Goal: Transaction & Acquisition: Obtain resource

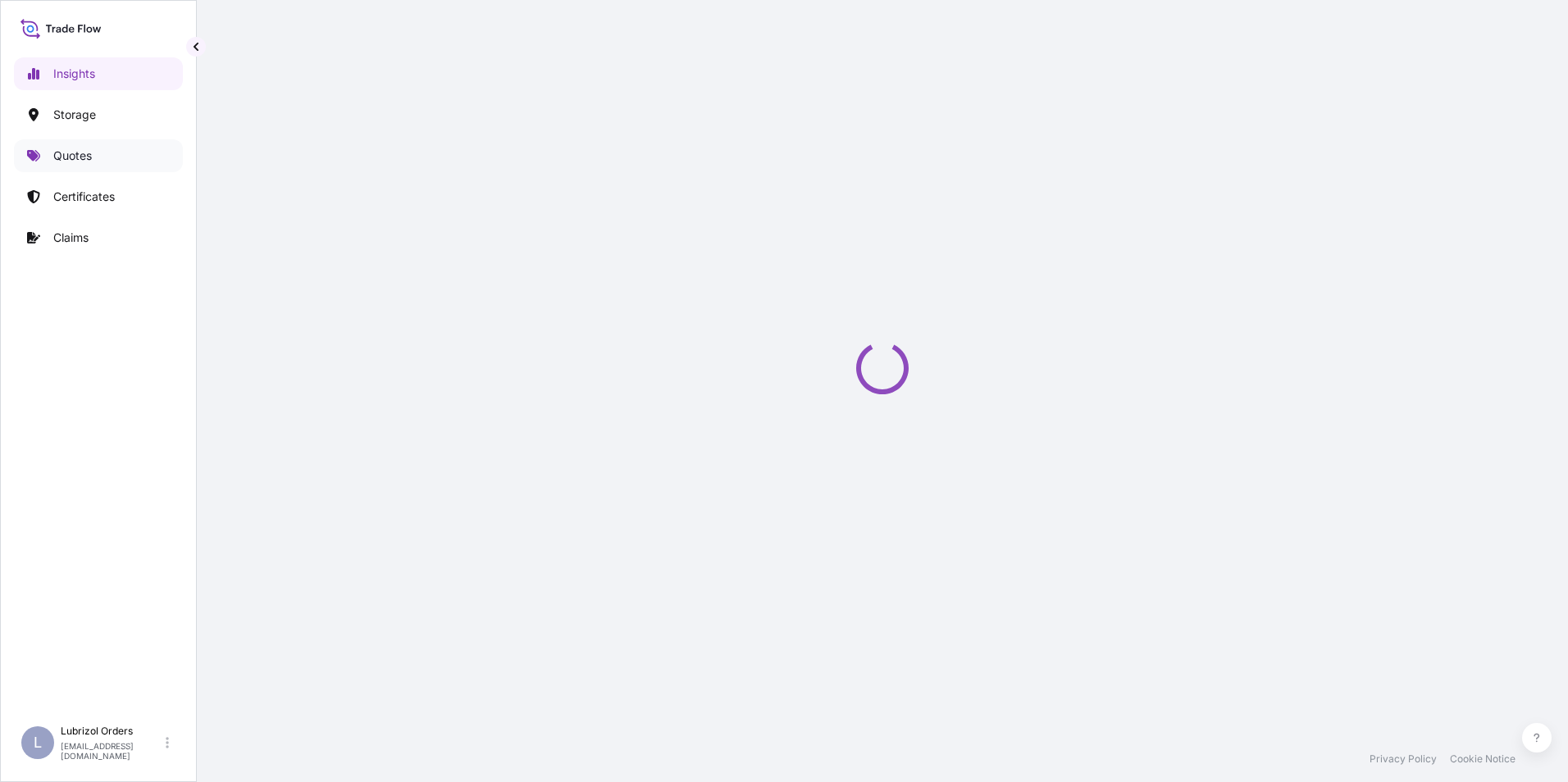
click at [75, 159] on p "Quotes" at bounding box center [73, 156] width 38 height 17
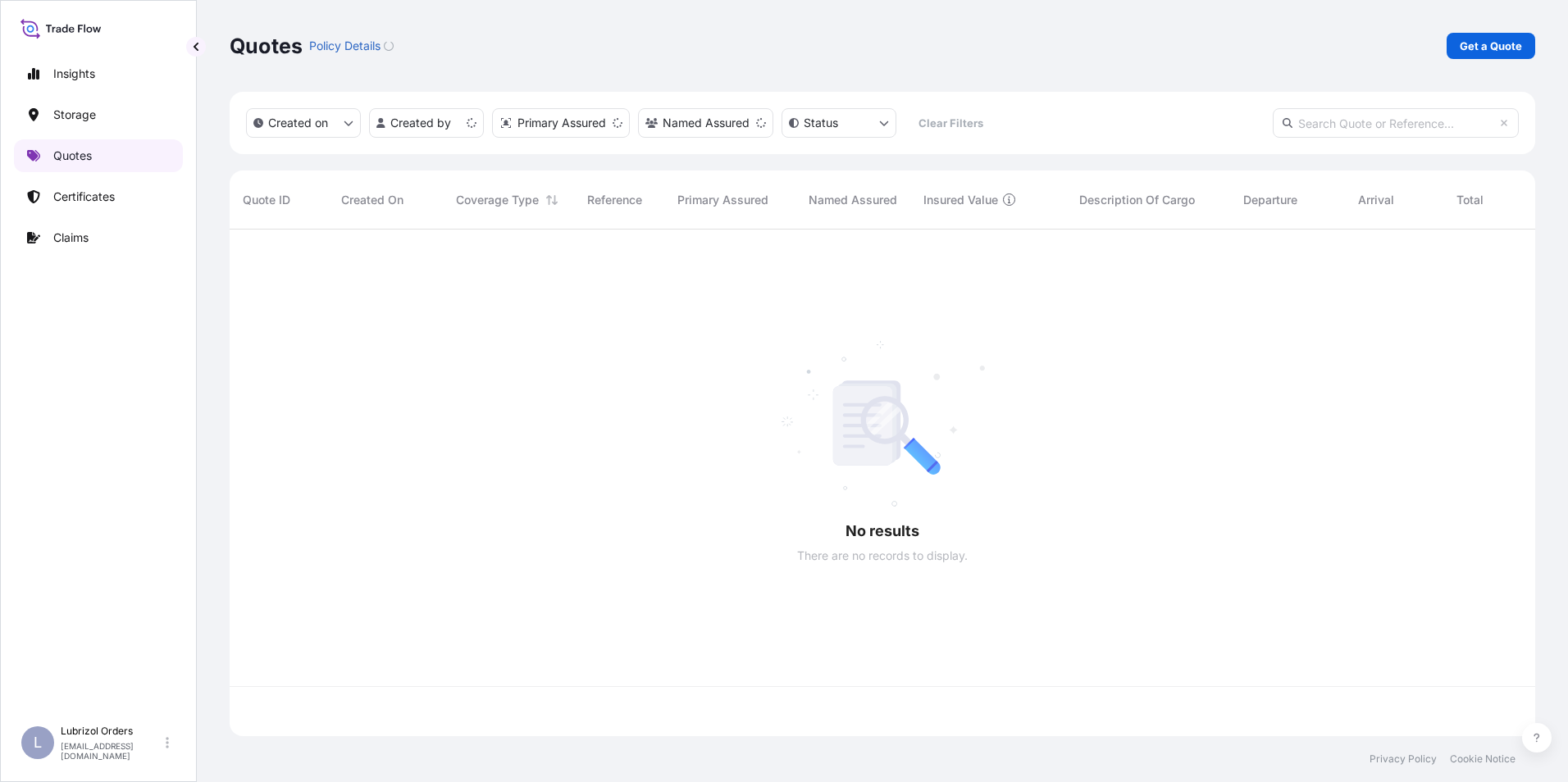
scroll to position [503, 1293]
click at [94, 70] on p "Insights" at bounding box center [74, 74] width 42 height 17
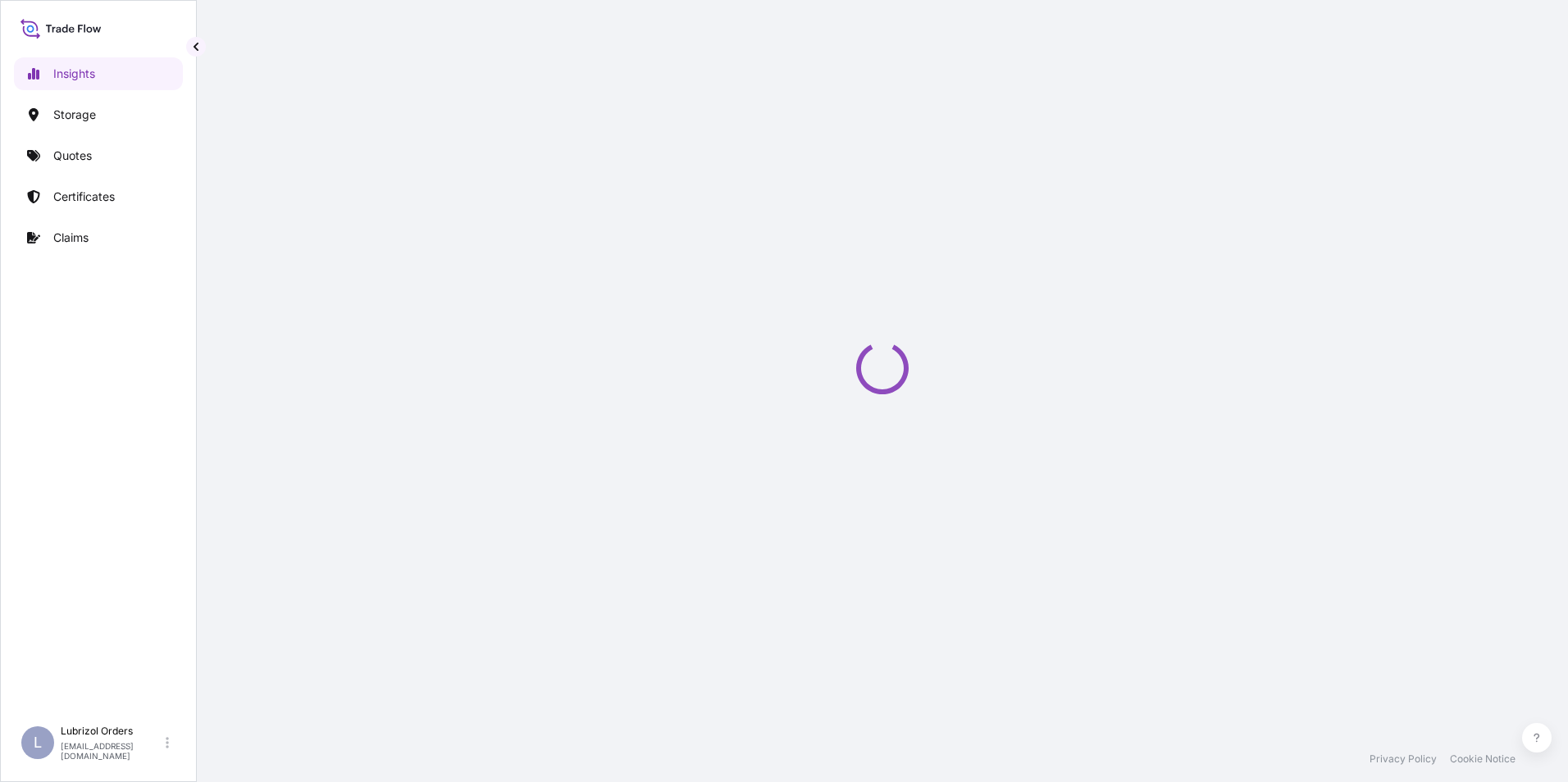
select select "2025"
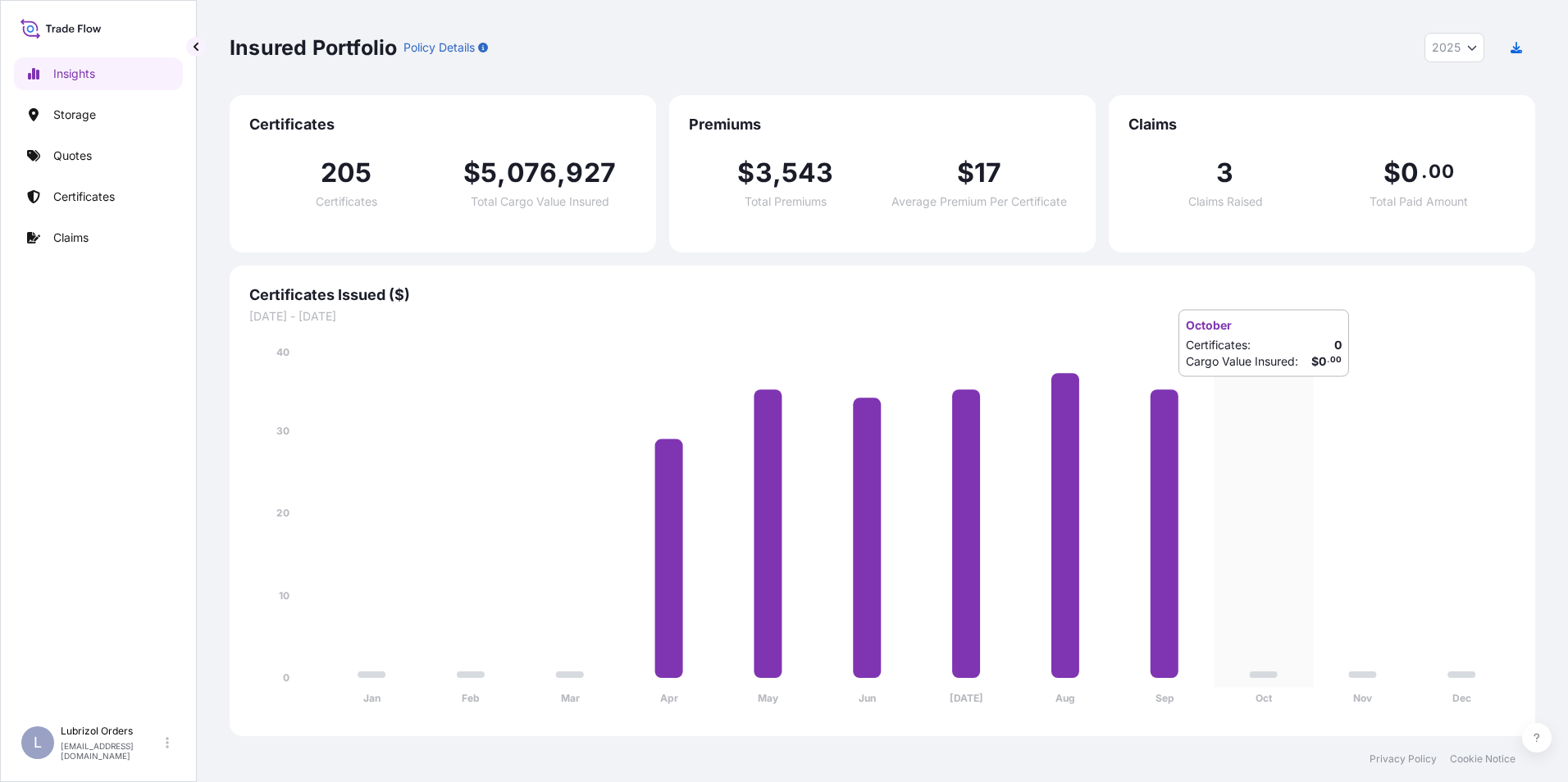
drag, startPoint x: 1080, startPoint y: 419, endPoint x: 1279, endPoint y: 394, distance: 200.6
click at [1279, 394] on icon "Jan Feb Mar Apr May Jun [DATE] Aug Sep Oct Nov Dec 0 10 20 30 40" at bounding box center [883, 531] width 1267 height 372
click at [80, 119] on p "Storage" at bounding box center [74, 115] width 43 height 17
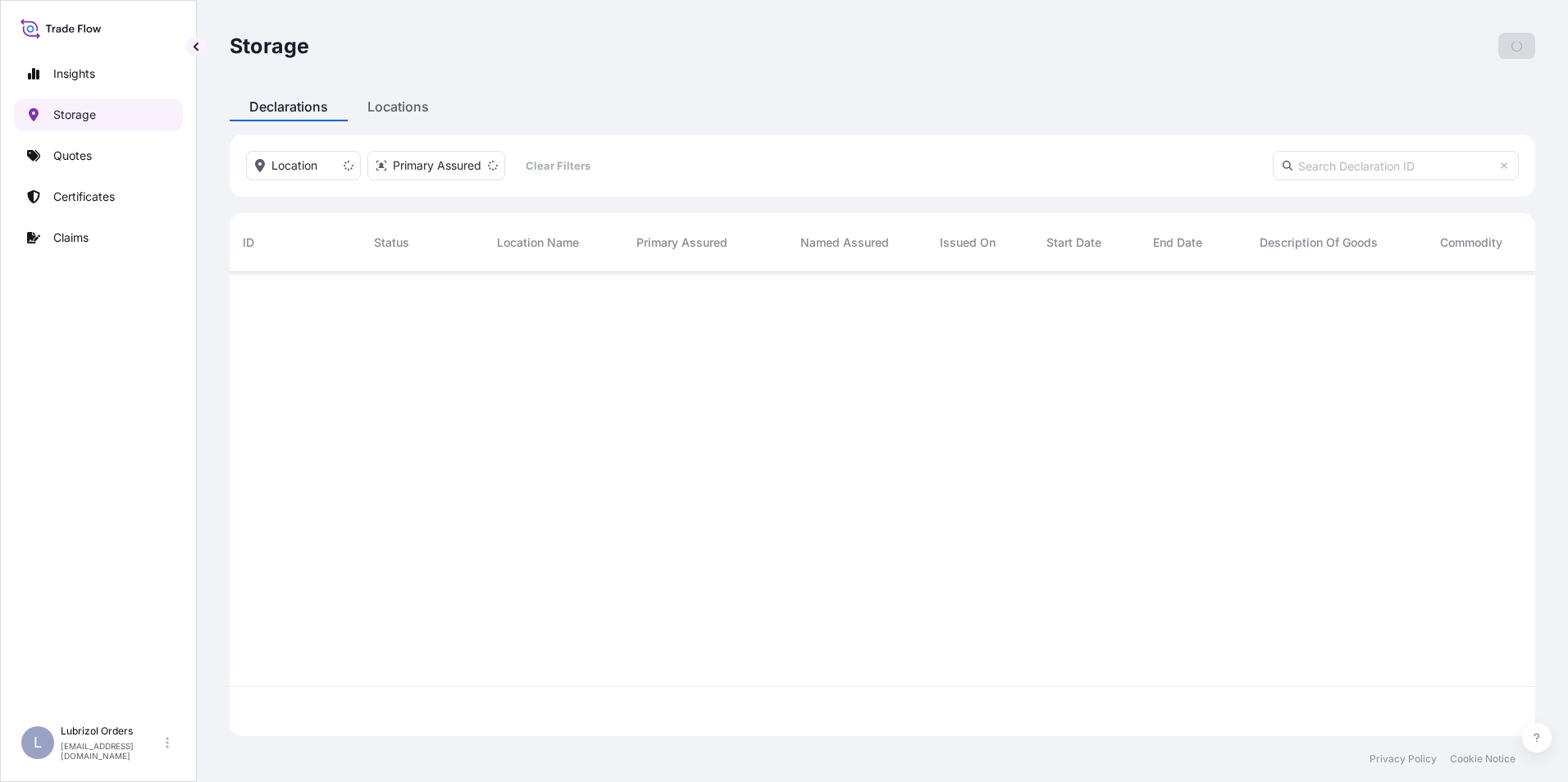
scroll to position [461, 1293]
click at [83, 151] on p "Quotes" at bounding box center [73, 156] width 38 height 17
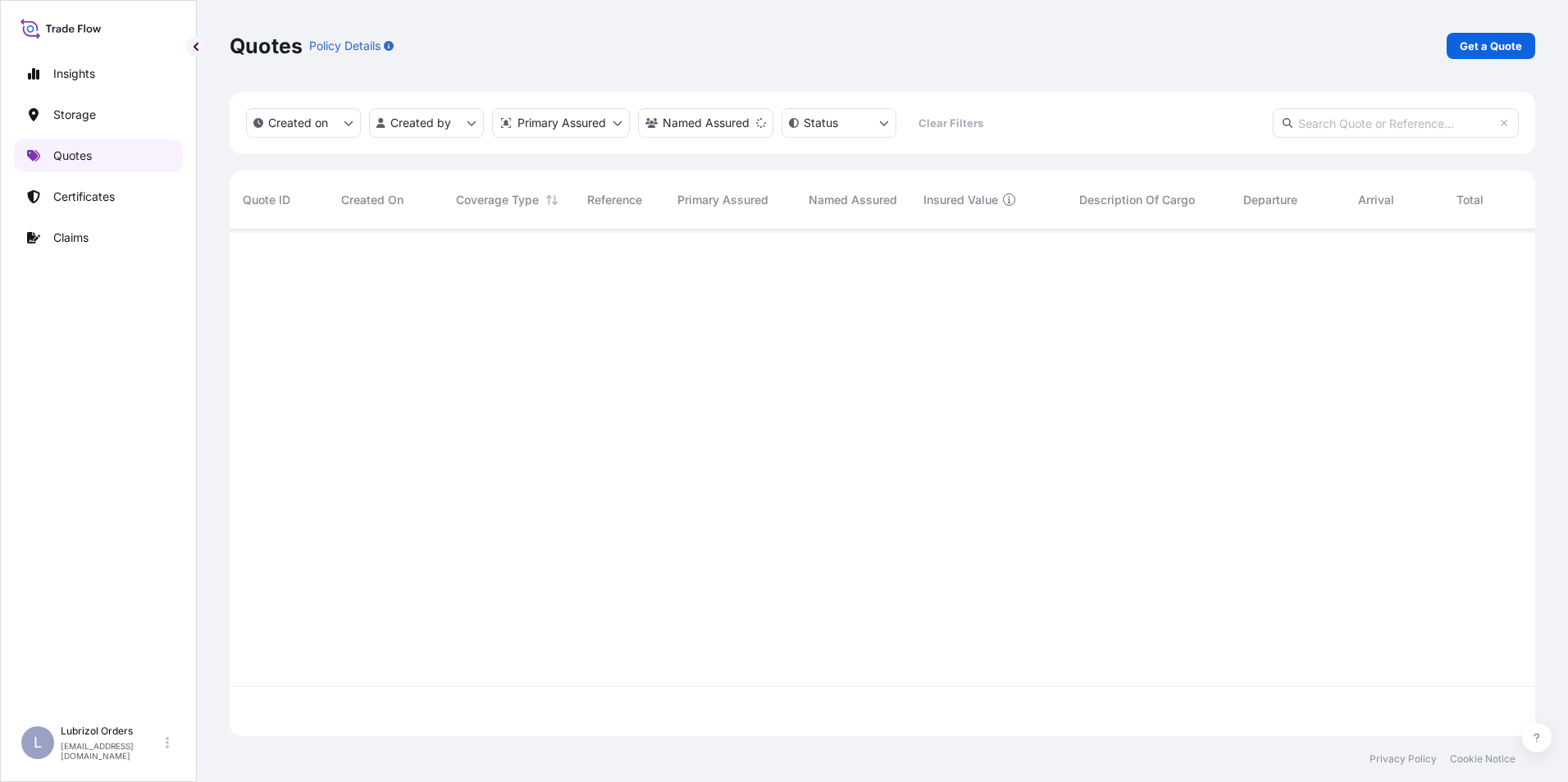
scroll to position [503, 1293]
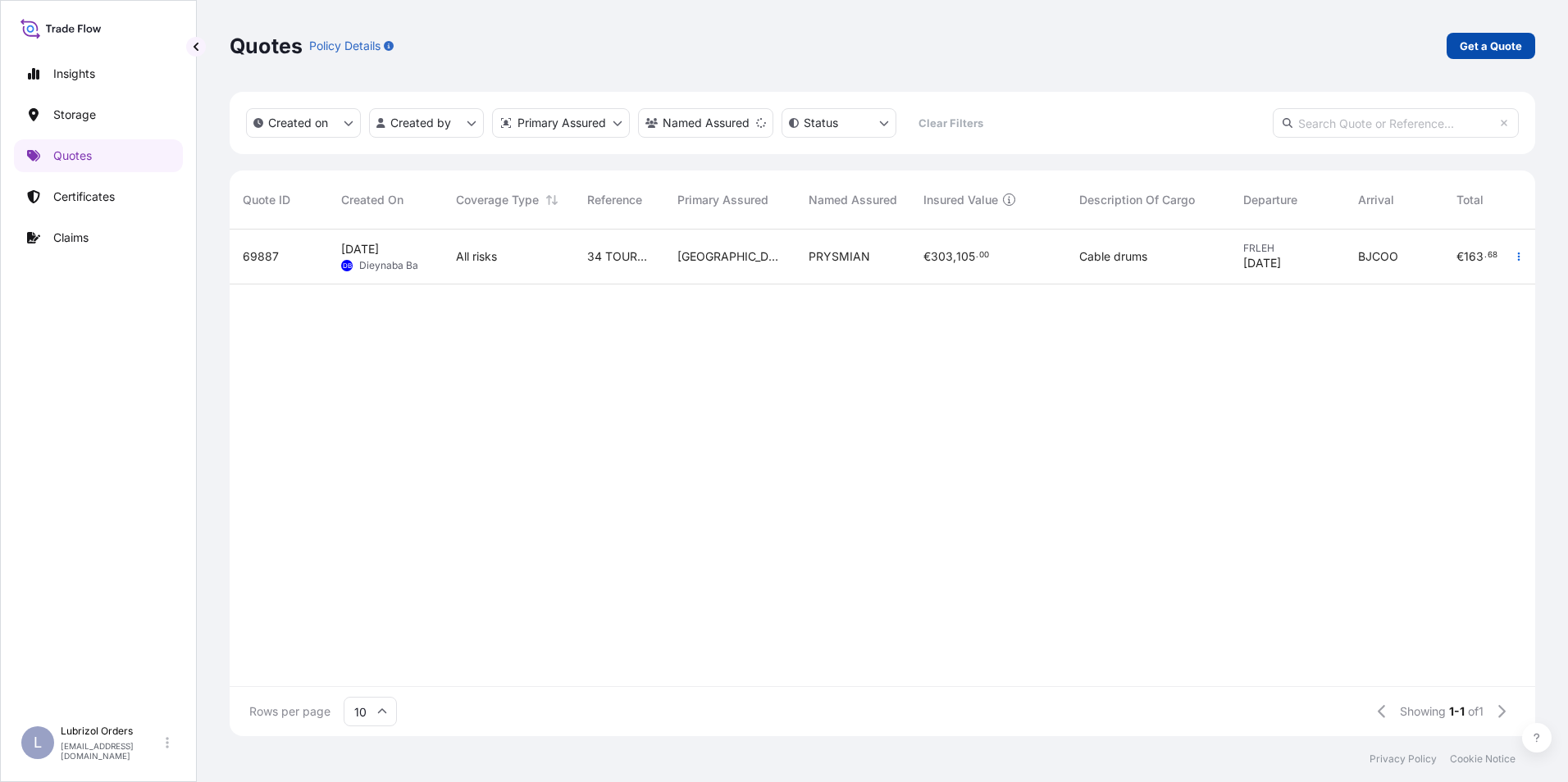
click at [1482, 40] on p "Get a Quote" at bounding box center [1491, 46] width 63 height 17
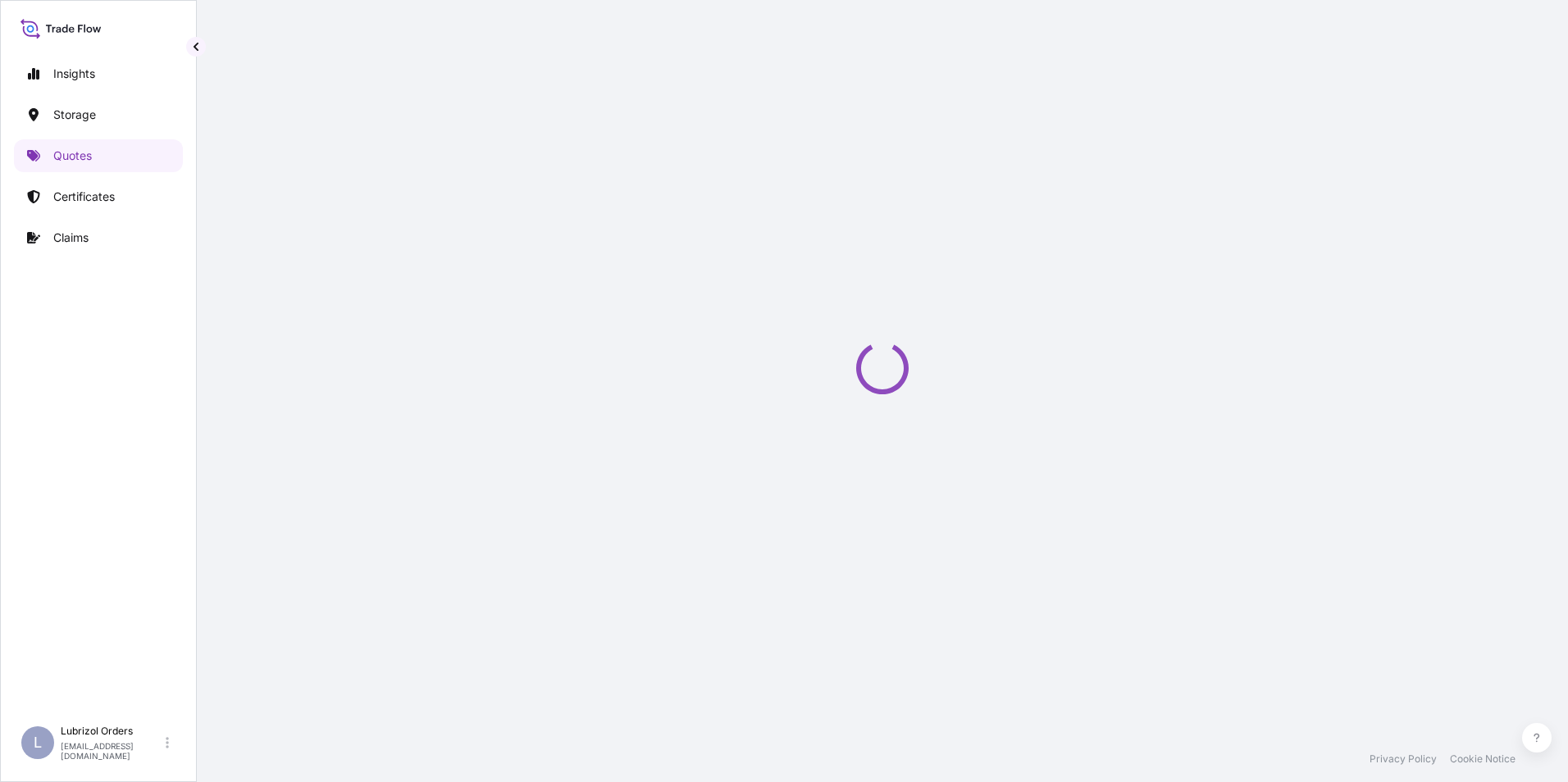
select select "Water"
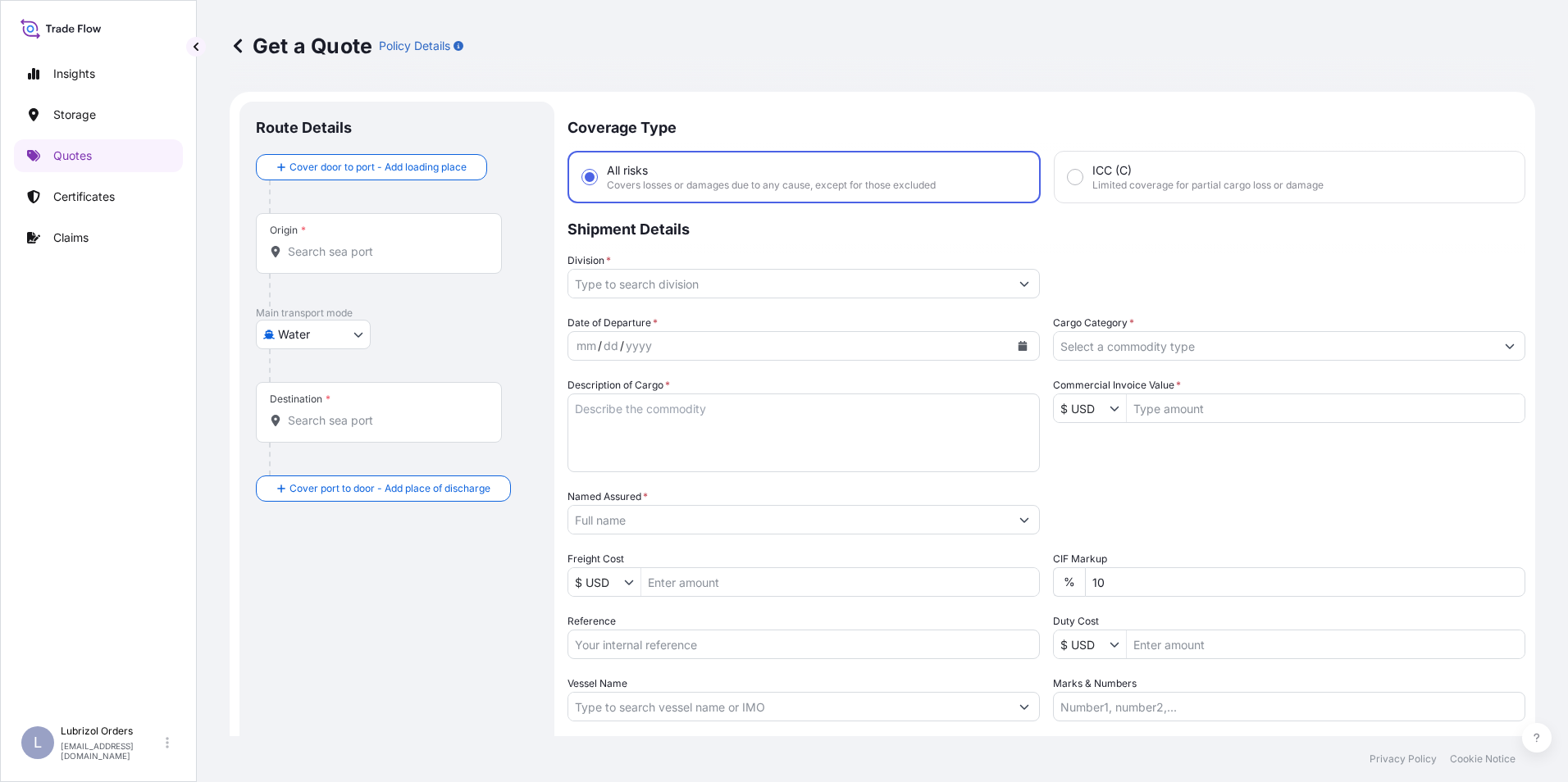
scroll to position [26, 0]
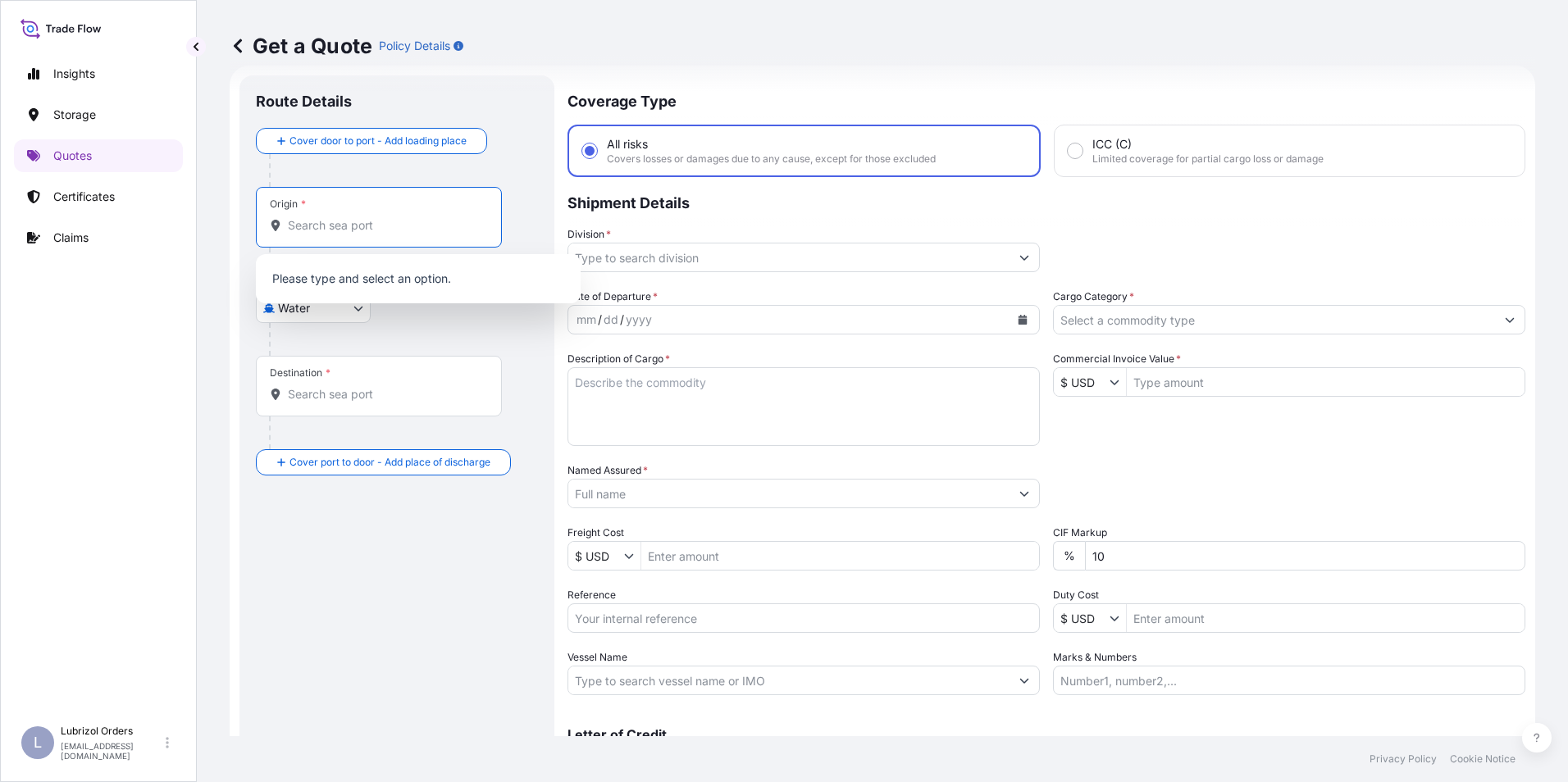
click at [318, 219] on input "Origin *" at bounding box center [385, 225] width 194 height 17
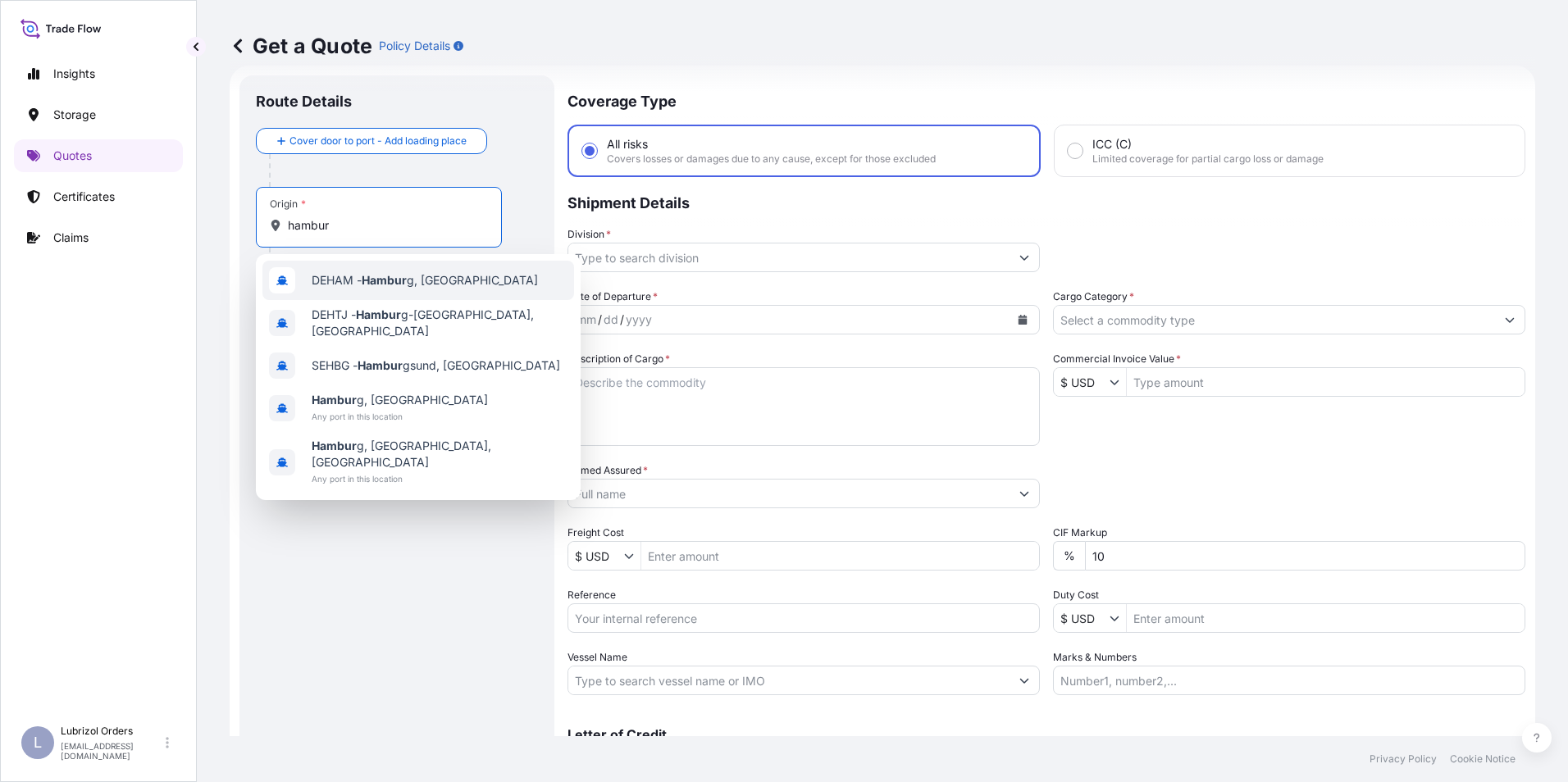
click at [353, 272] on span "DEHAM - Hambur g, [GEOGRAPHIC_DATA]" at bounding box center [424, 280] width 226 height 17
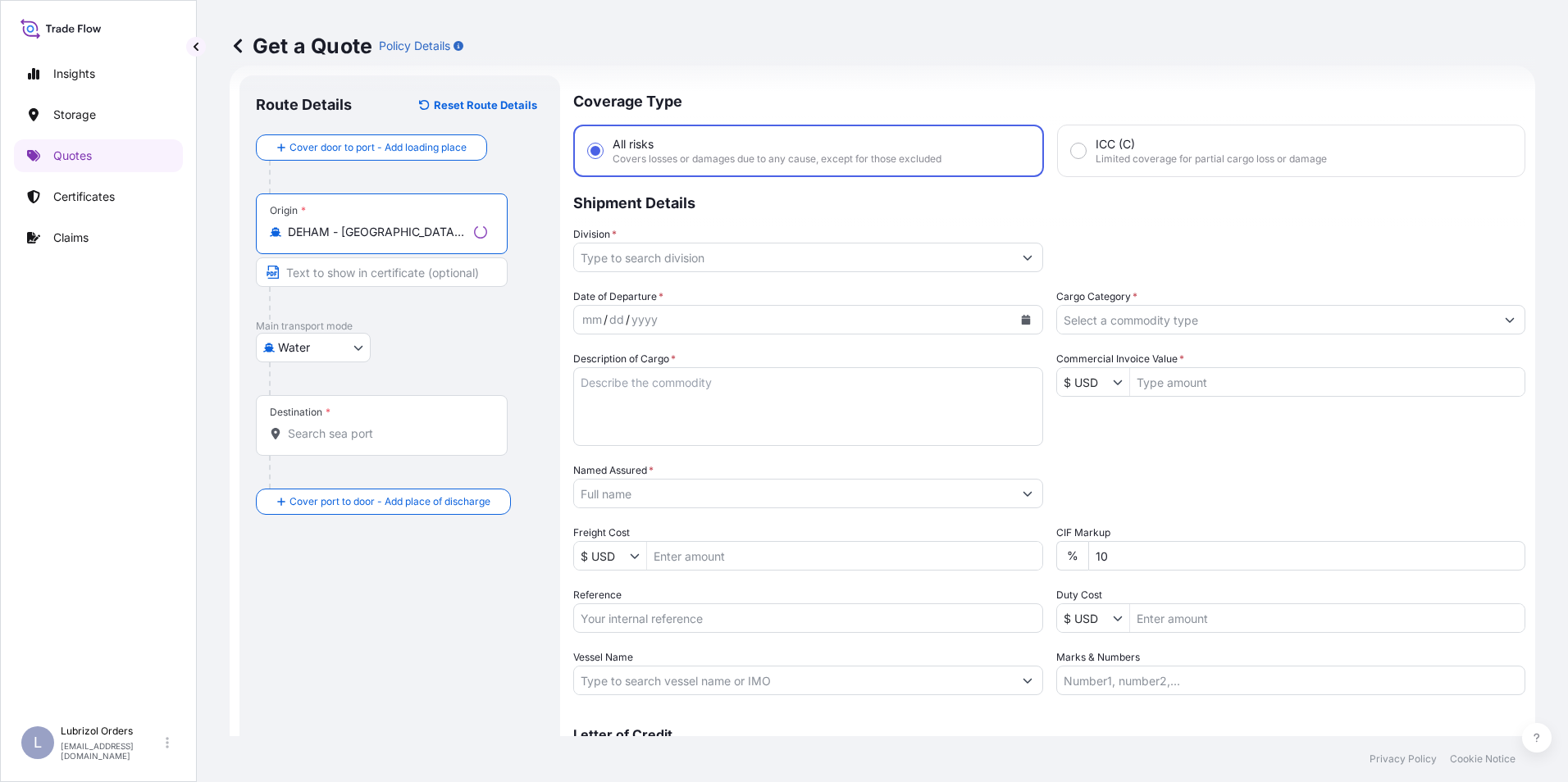
type input "DEHAM - [GEOGRAPHIC_DATA], [GEOGRAPHIC_DATA]"
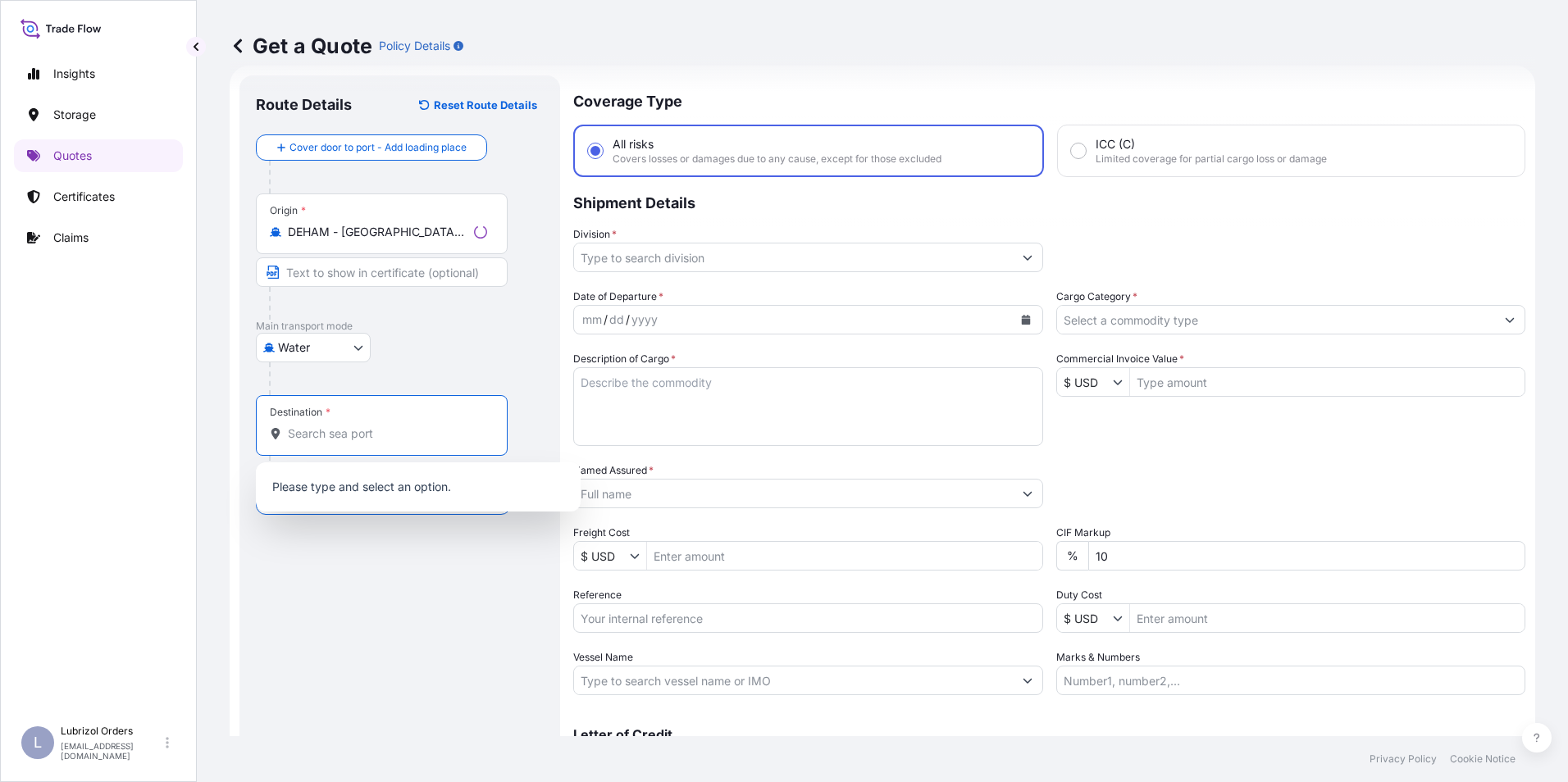
click at [327, 433] on input "Destination *" at bounding box center [387, 434] width 200 height 17
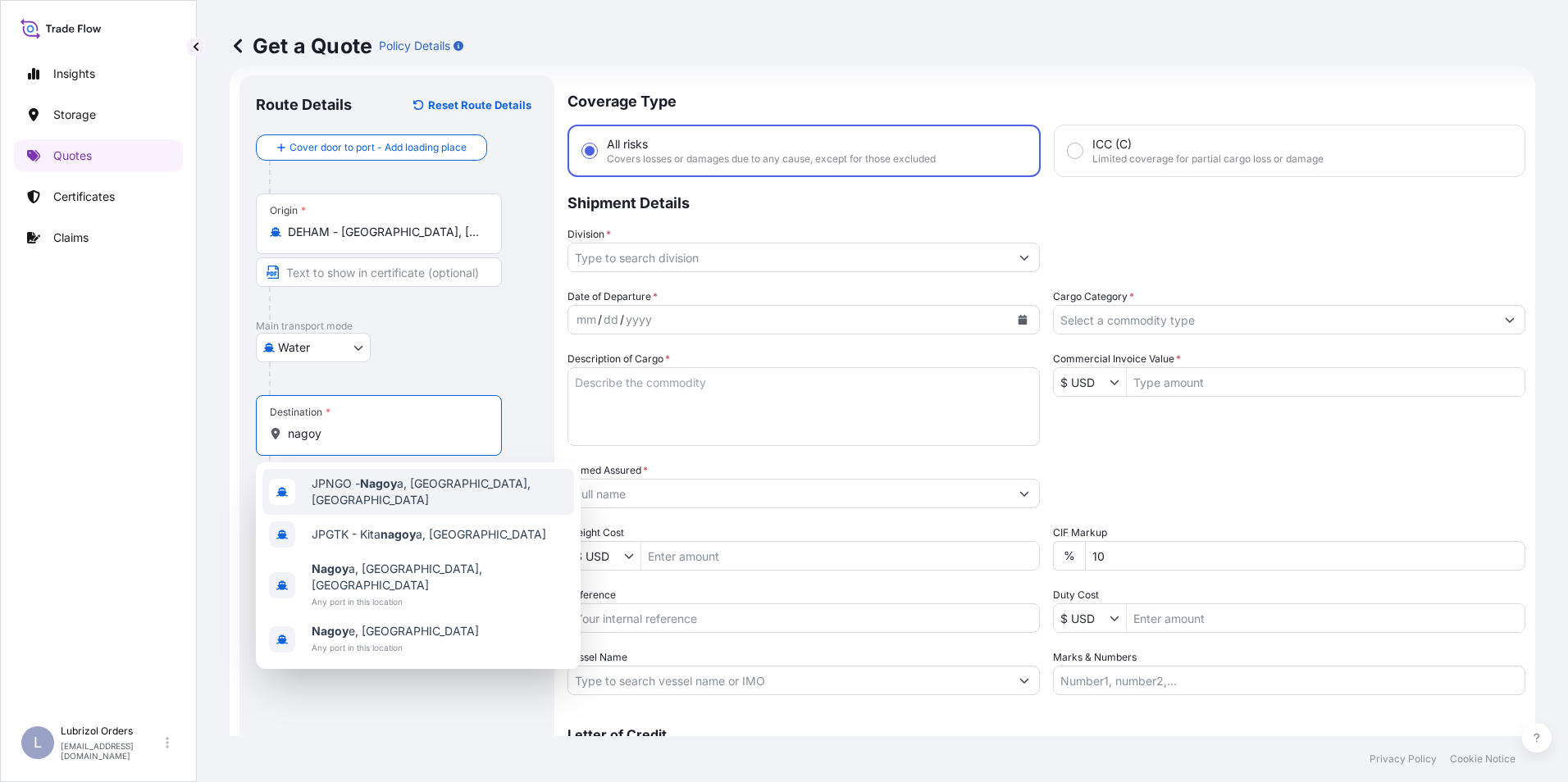
click at [357, 485] on span "JPNGO - Nagoy a, [GEOGRAPHIC_DATA], [GEOGRAPHIC_DATA]" at bounding box center [439, 492] width 255 height 33
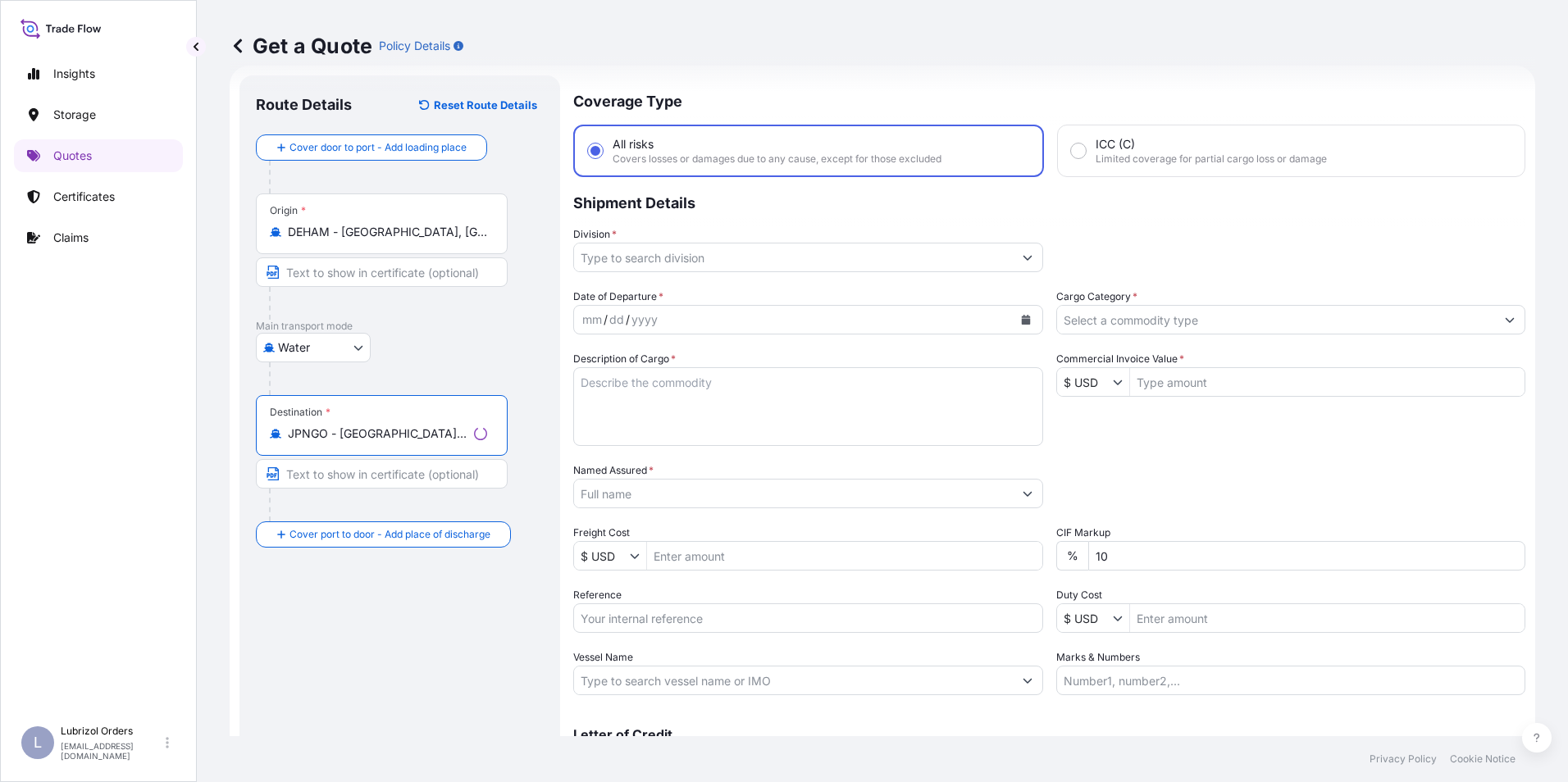
type input "JPNGO - [GEOGRAPHIC_DATA], [GEOGRAPHIC_DATA], [GEOGRAPHIC_DATA]"
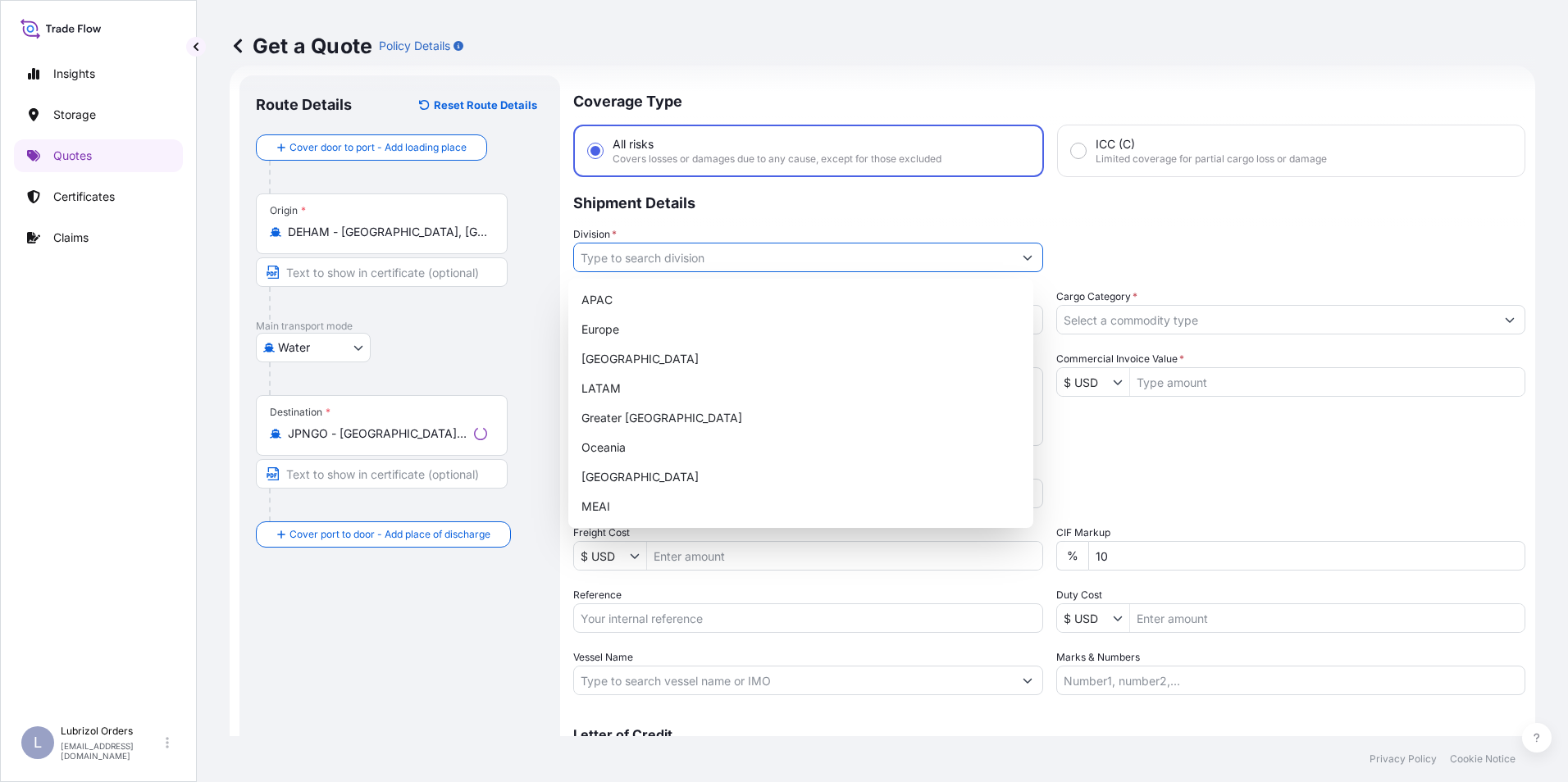
click at [630, 263] on input "Division *" at bounding box center [794, 257] width 439 height 29
click at [613, 323] on div "Europe" at bounding box center [801, 329] width 452 height 29
type input "Europe"
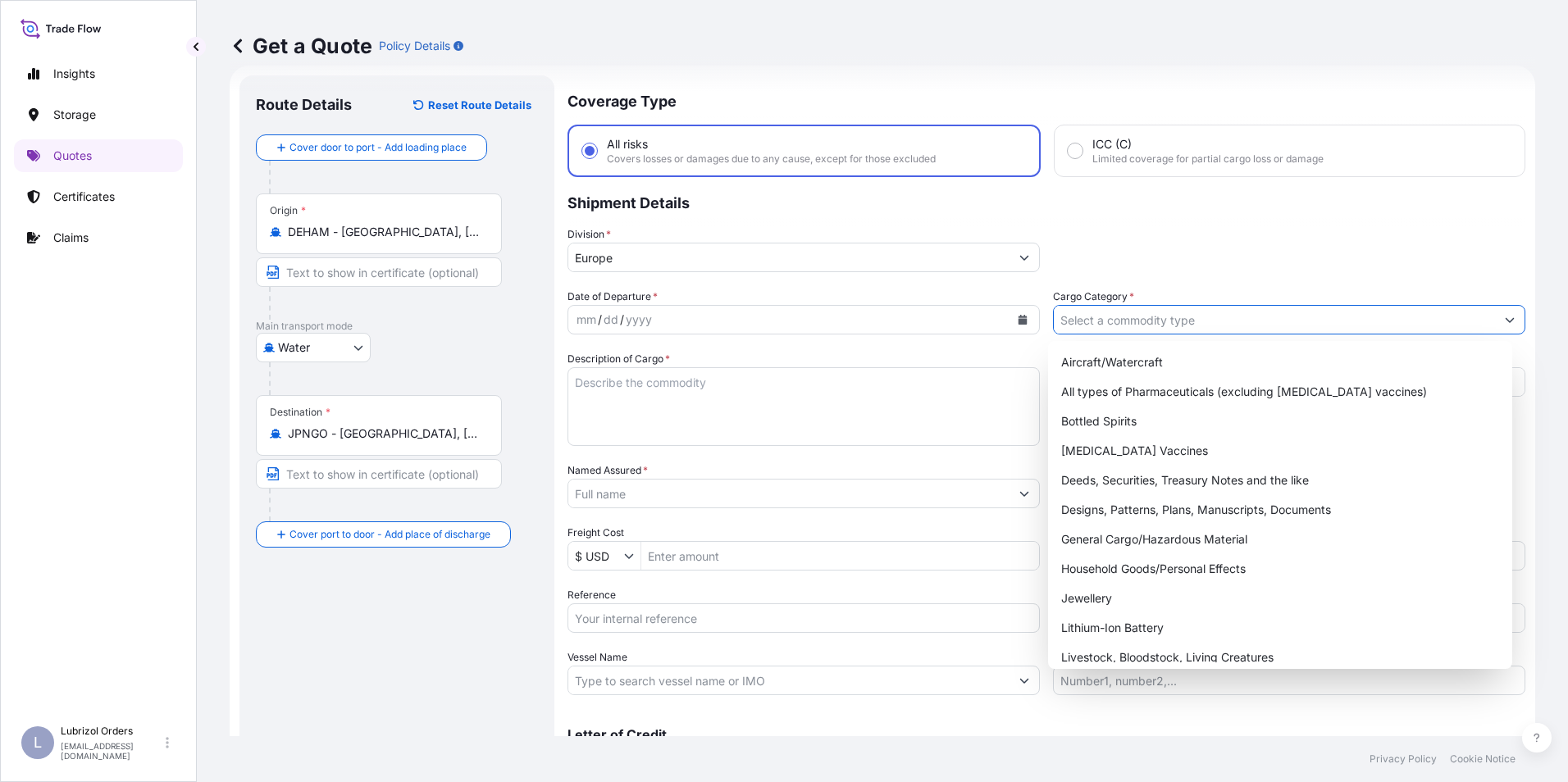
click at [1080, 318] on input "Cargo Category *" at bounding box center [1274, 319] width 442 height 29
click at [1124, 547] on div "General Cargo/Hazardous Material" at bounding box center [1280, 539] width 452 height 29
type input "General Cargo/Hazardous Material"
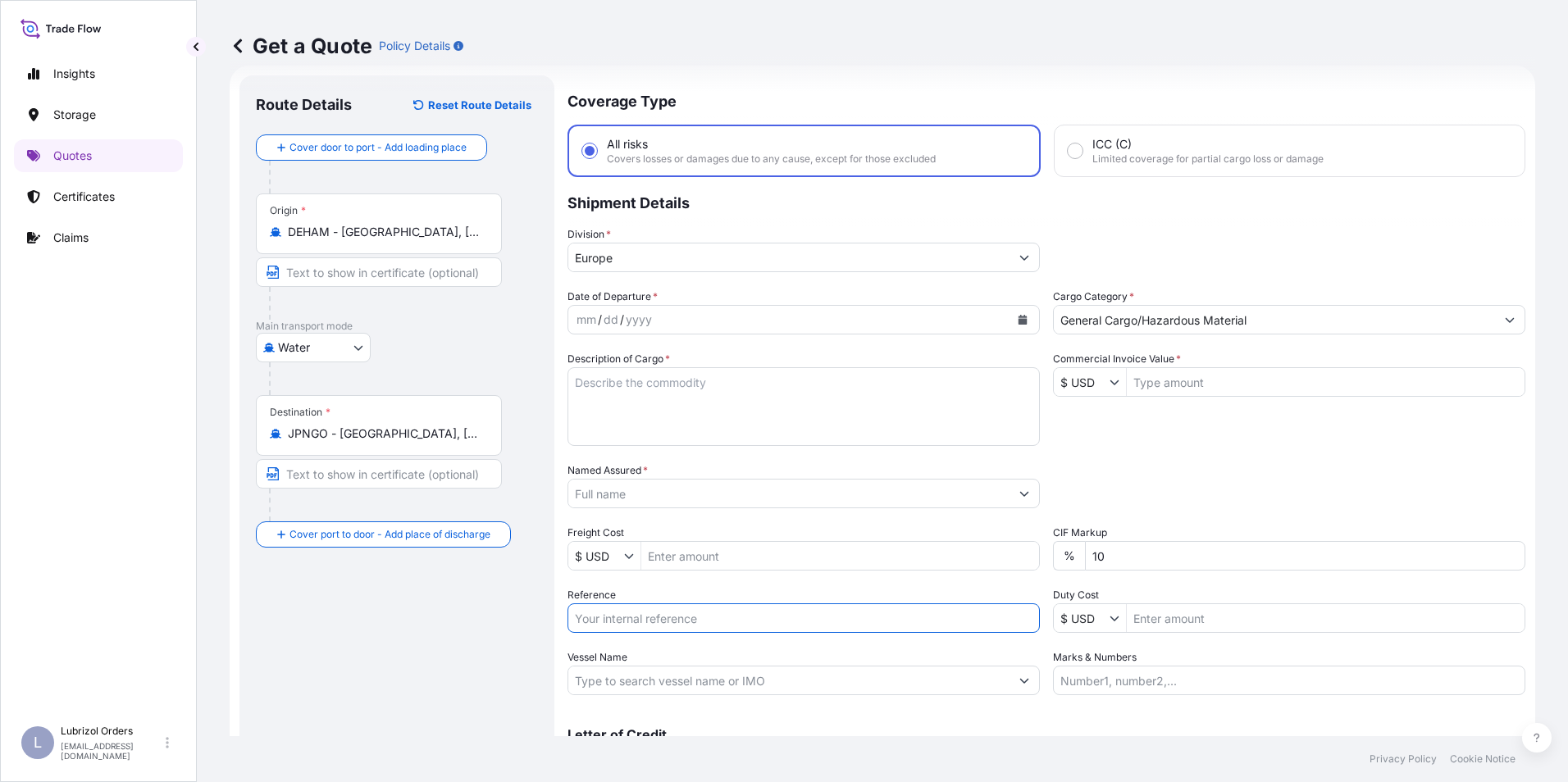
click at [639, 618] on input "Reference" at bounding box center [804, 618] width 473 height 29
paste input "1155541656"
type input "1155541656"
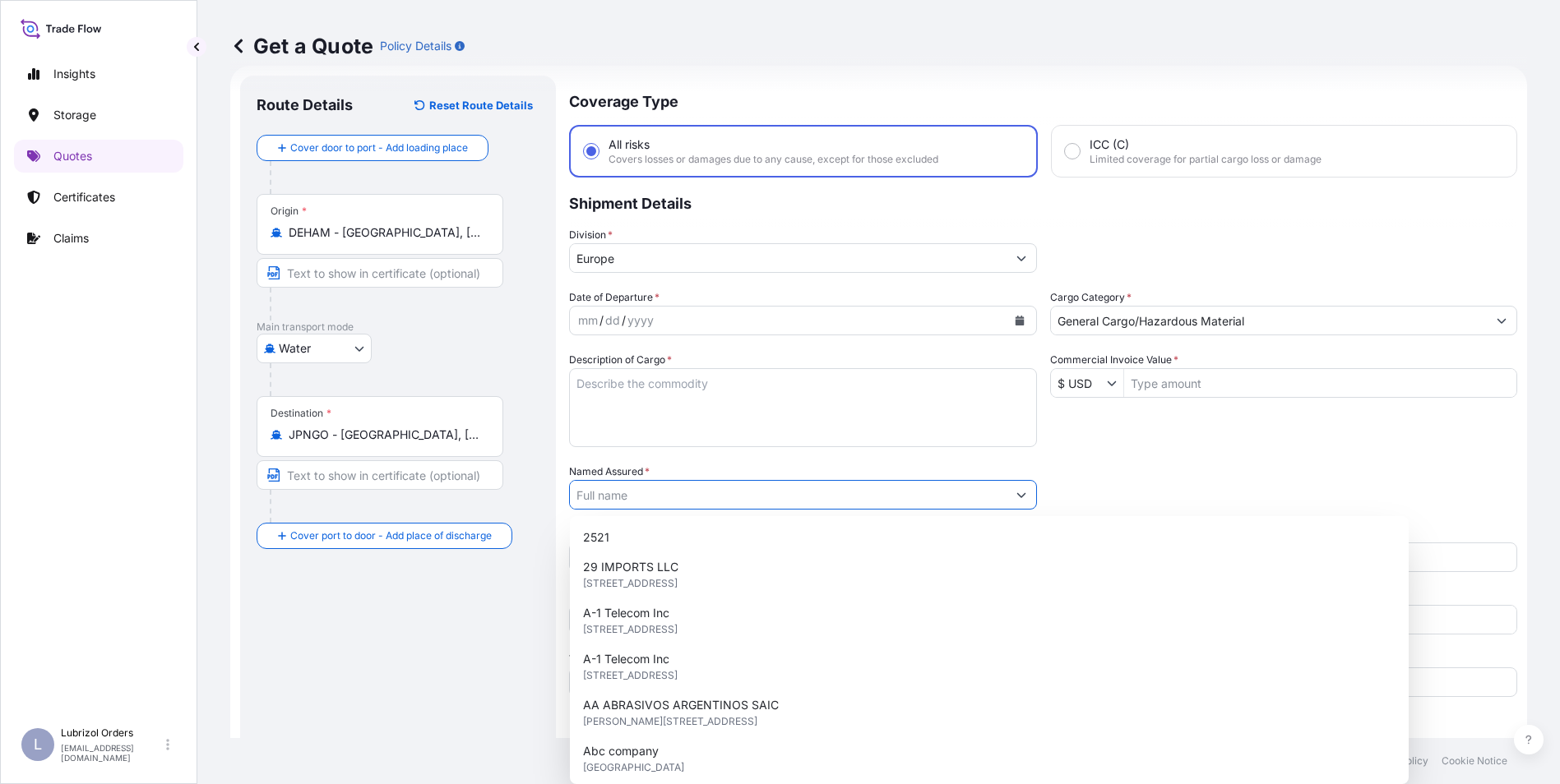
click at [644, 485] on input "Named Assured *" at bounding box center [788, 494] width 437 height 29
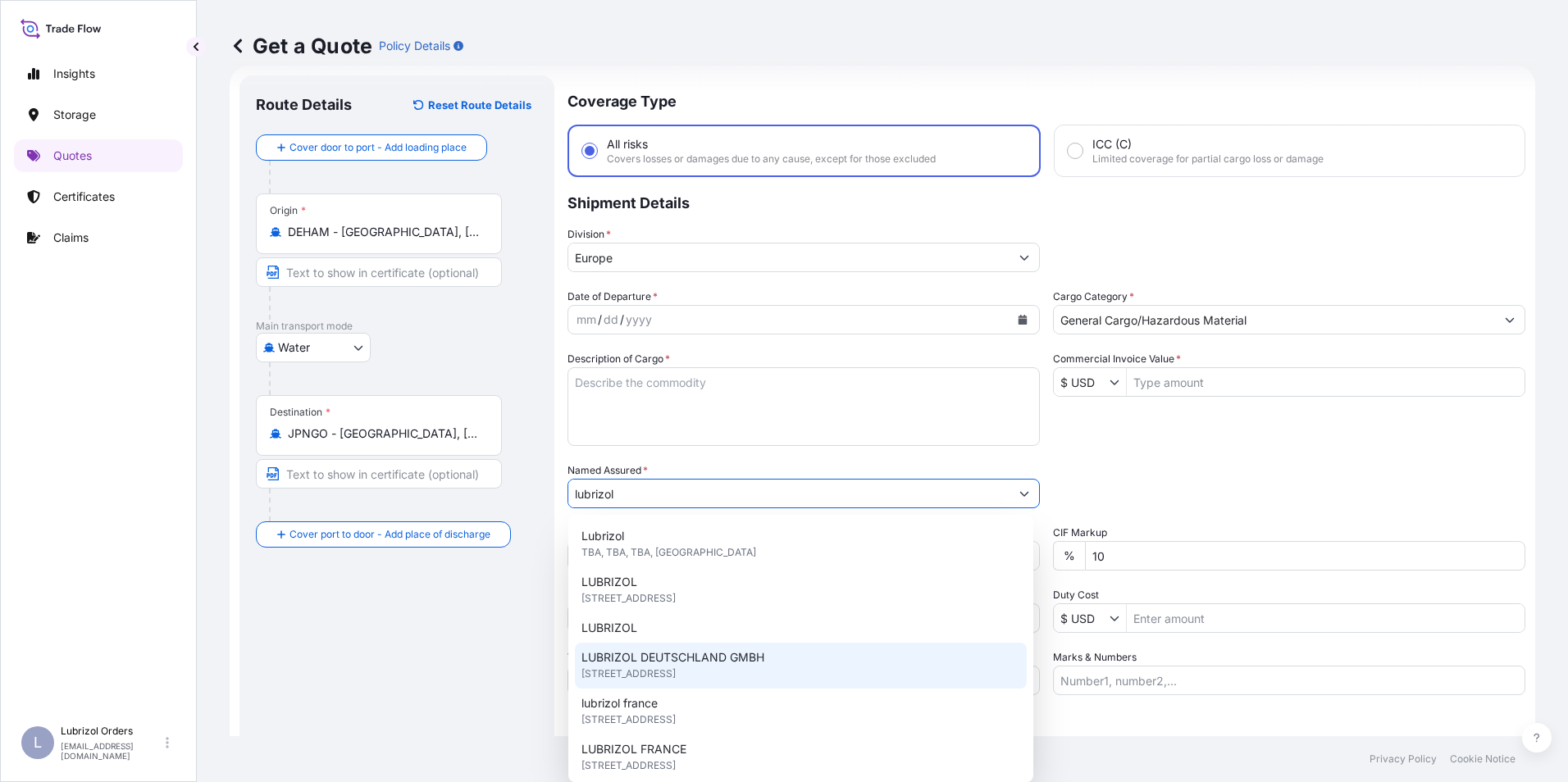
click at [675, 677] on span "[STREET_ADDRESS]" at bounding box center [628, 674] width 94 height 17
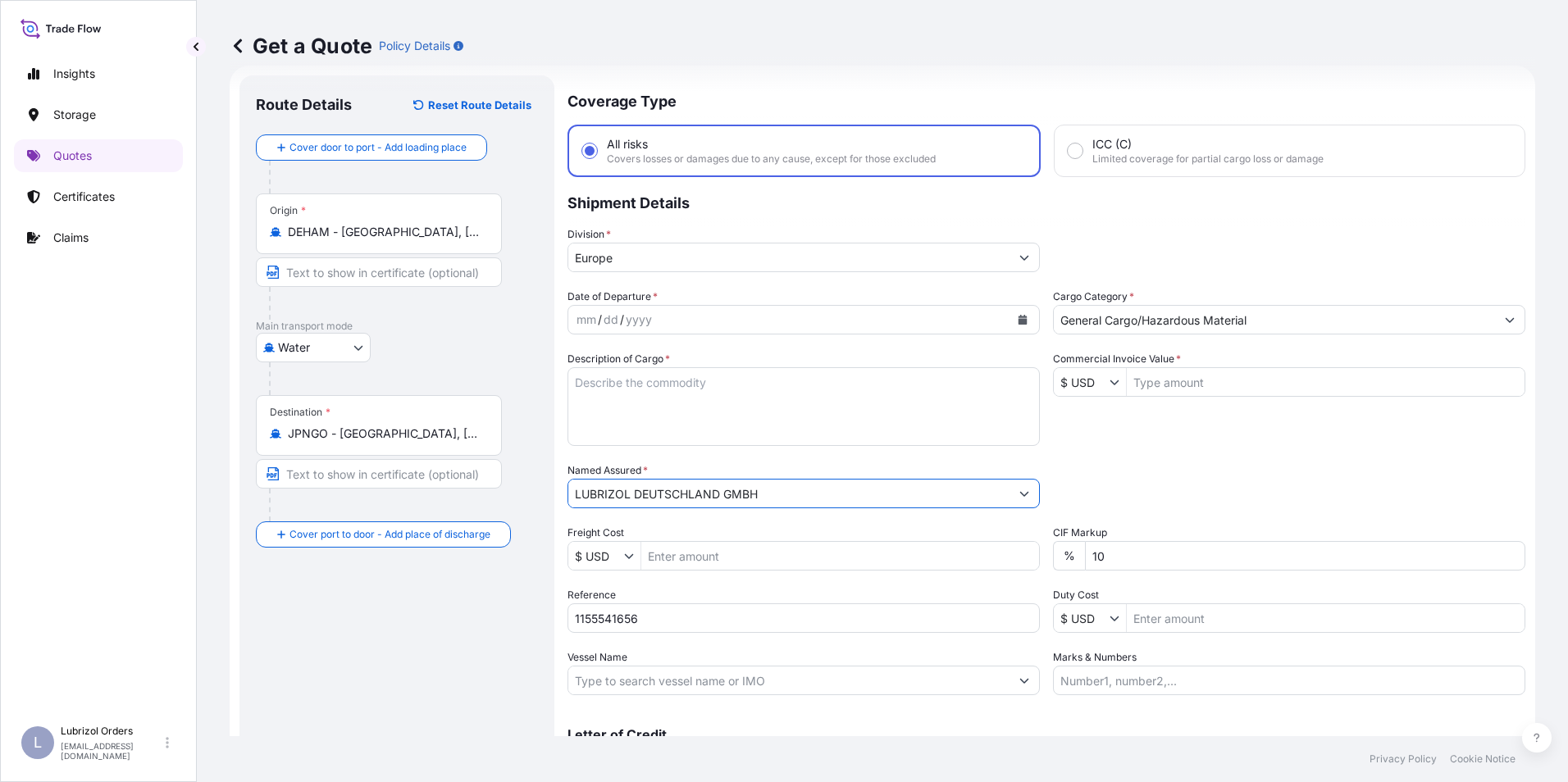
type input "LUBRIZOL DEUTSCHLAND GMBH"
click at [579, 319] on div "mm" at bounding box center [587, 320] width 23 height 20
click at [1077, 368] on input "$ USD" at bounding box center [1081, 381] width 56 height 29
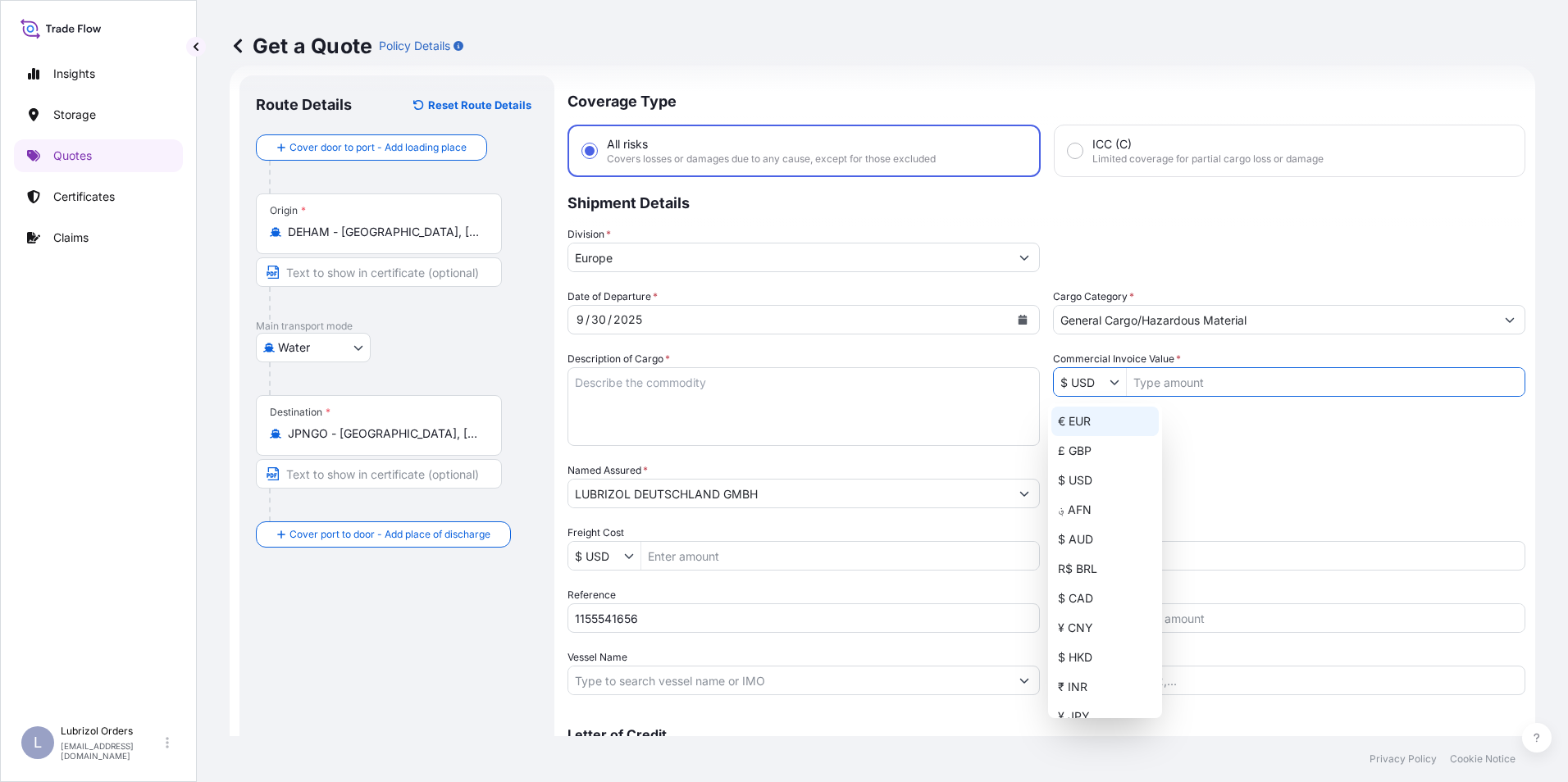
click at [1078, 421] on div "€ EUR" at bounding box center [1105, 421] width 108 height 29
type input "€ EUR"
click at [1146, 382] on input "Commercial Invoice Value *" at bounding box center [1326, 381] width 397 height 29
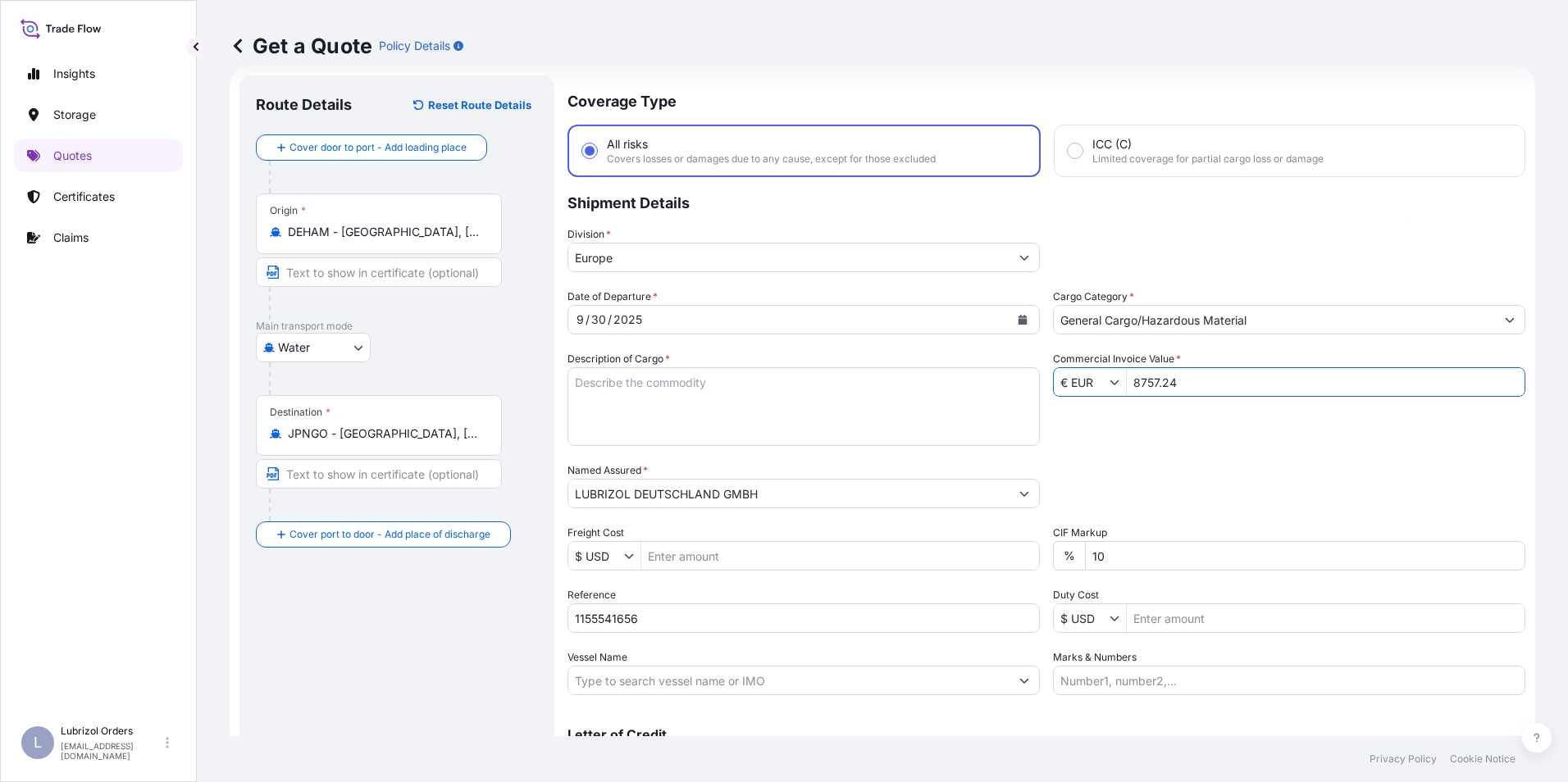
type input "8,757.24"
click at [659, 397] on textarea "Description of Cargo *" at bounding box center [804, 406] width 473 height 78
paste textarea "8 DRUMS OF [PERSON_NAME] (R) 539M COATED DRUM NW 1496 KGS GW 1608 KGS LOADED ON…"
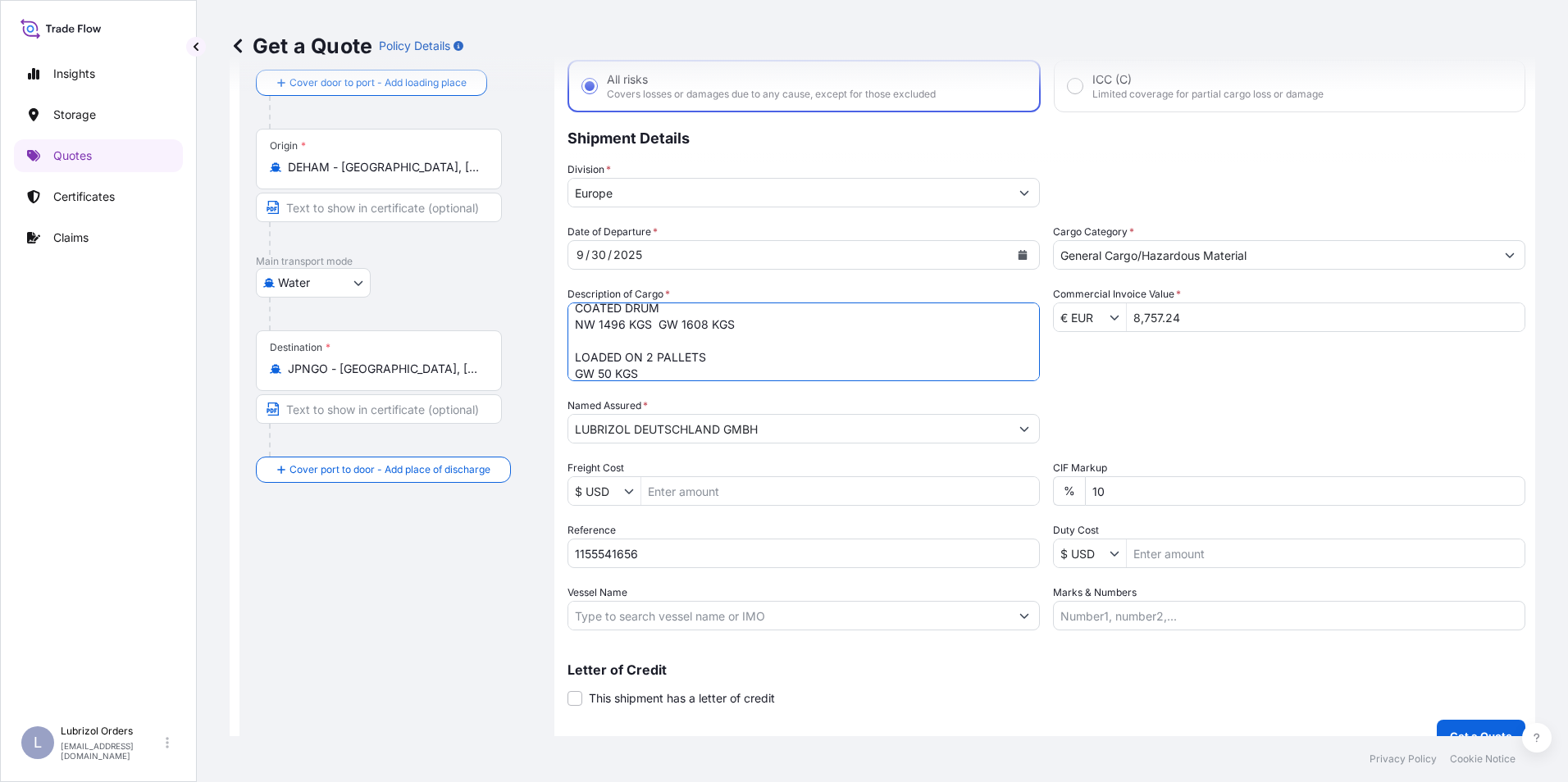
scroll to position [108, 0]
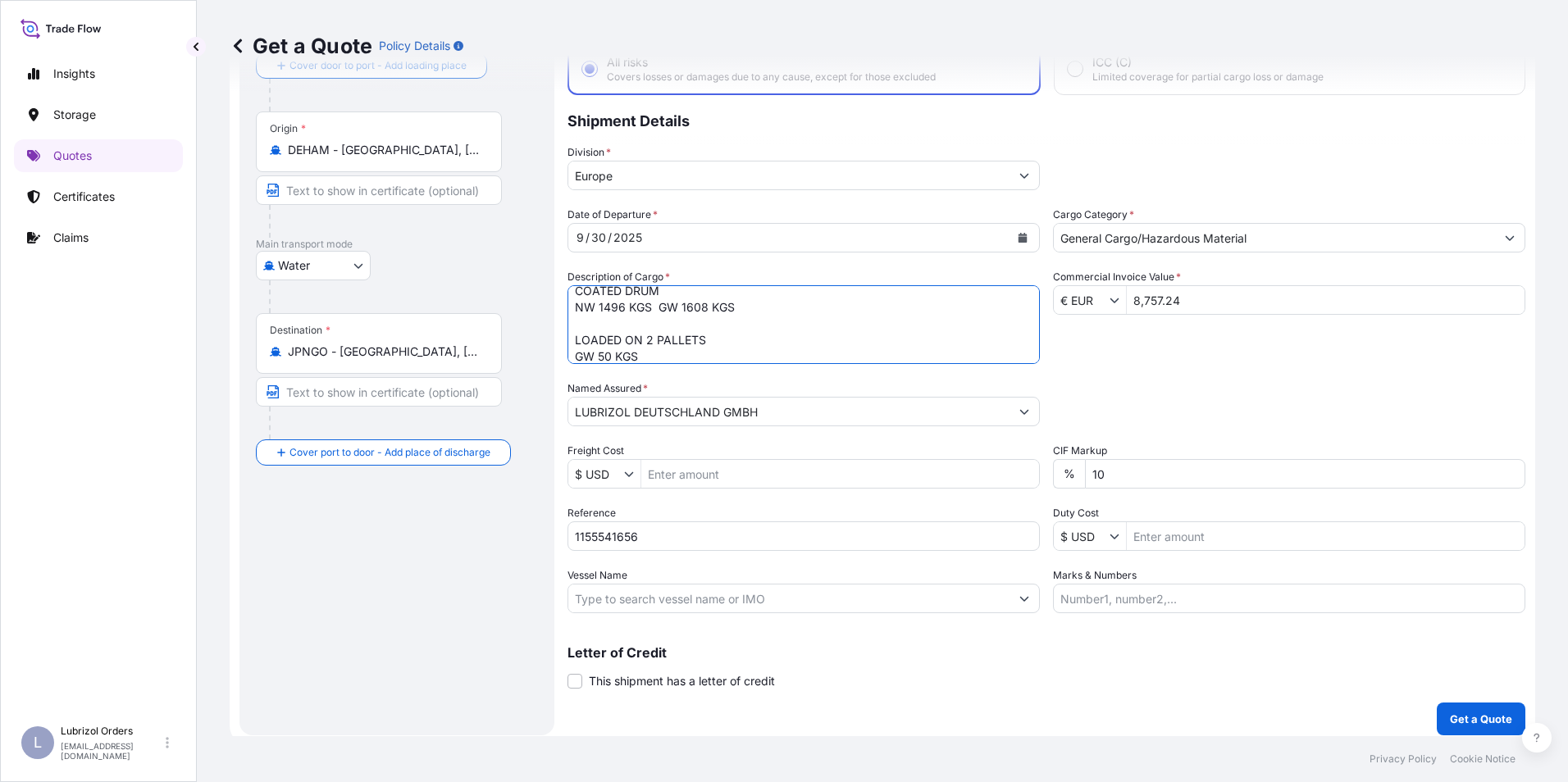
type textarea "8 DRUMS OF [PERSON_NAME] (R) 539M COATED DRUM NW 1496 KGS GW 1608 KGS LOADED ON…"
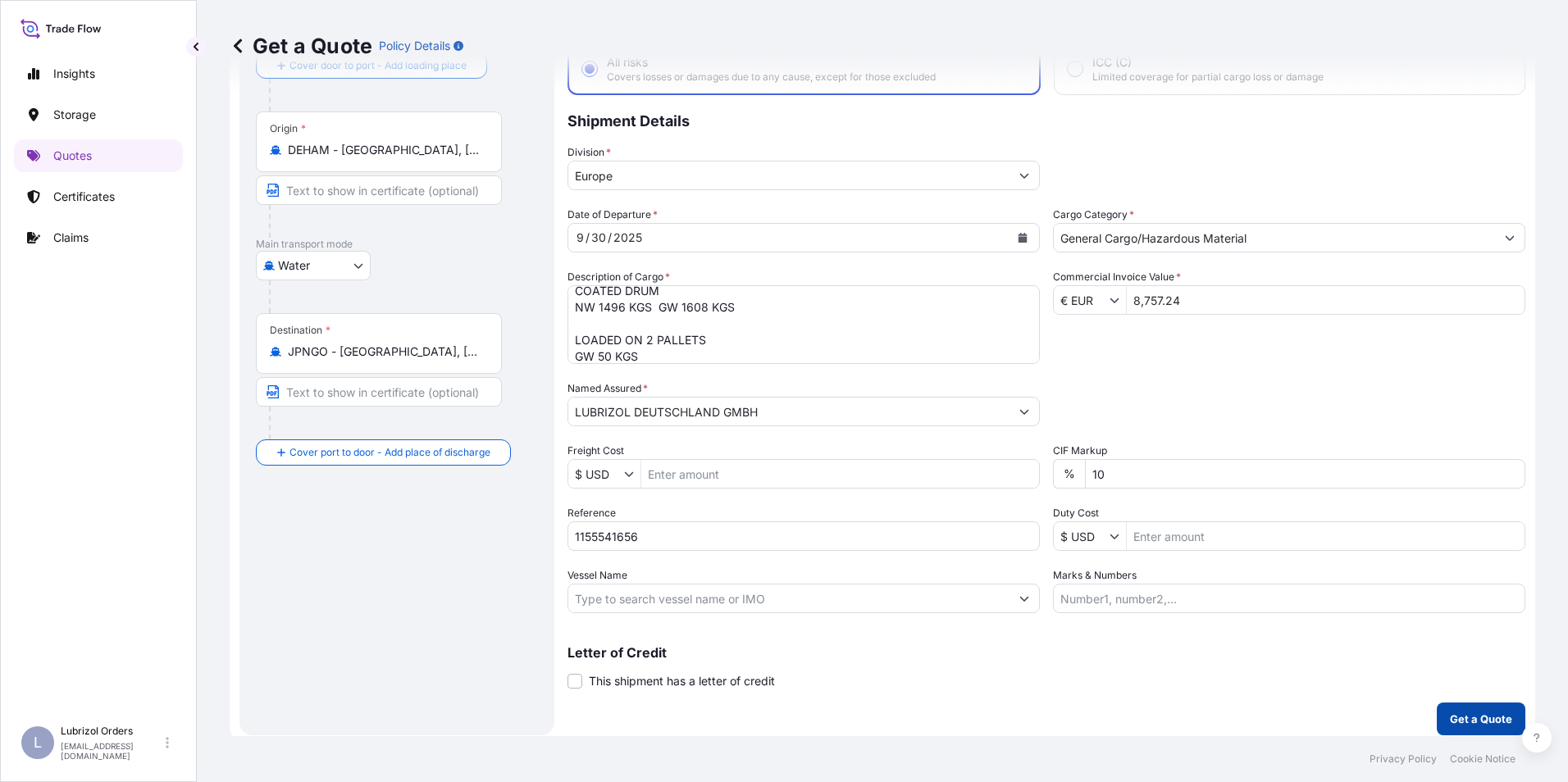
click at [1451, 720] on p "Get a Quote" at bounding box center [1481, 719] width 63 height 17
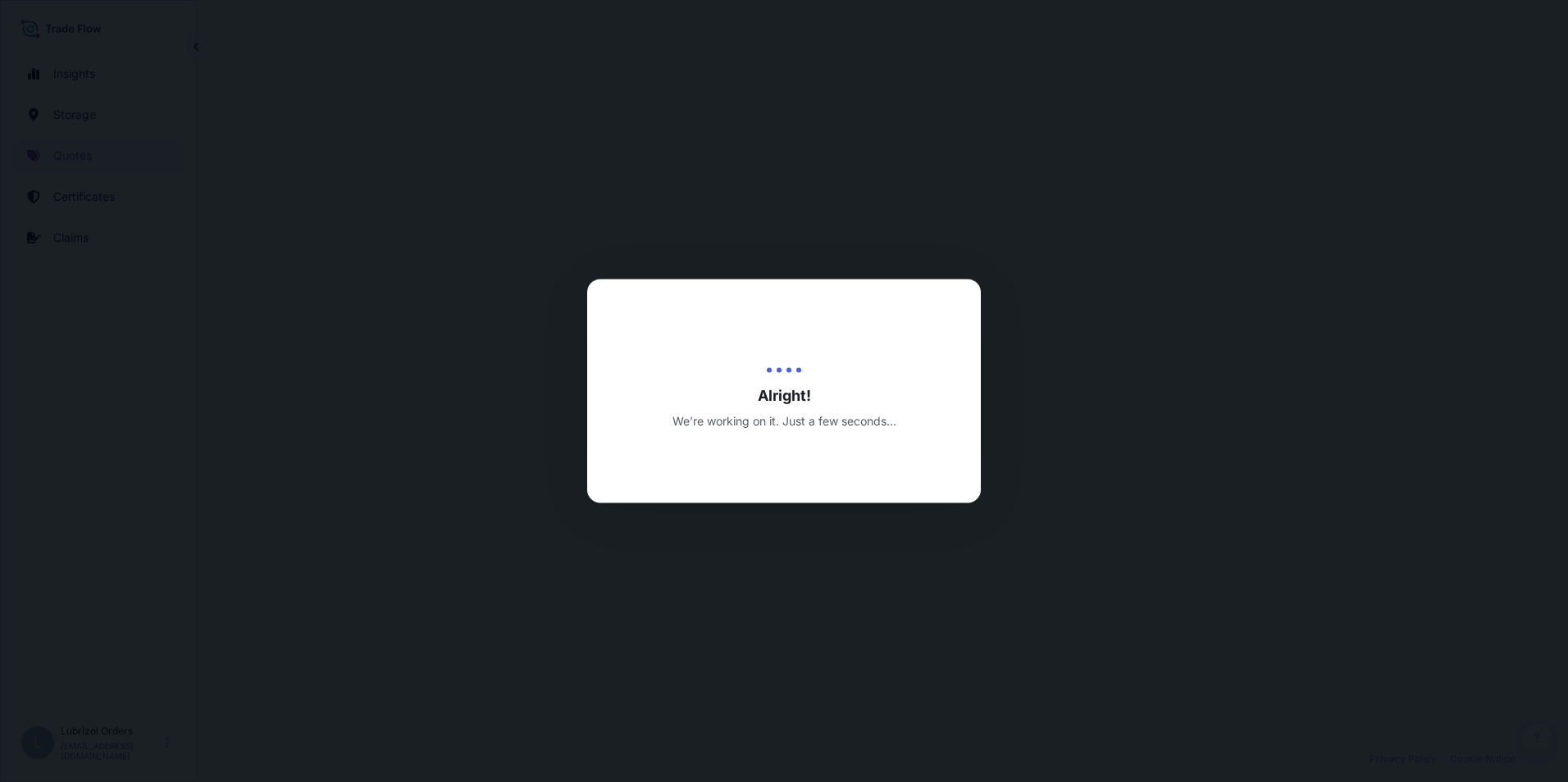
select select "Water"
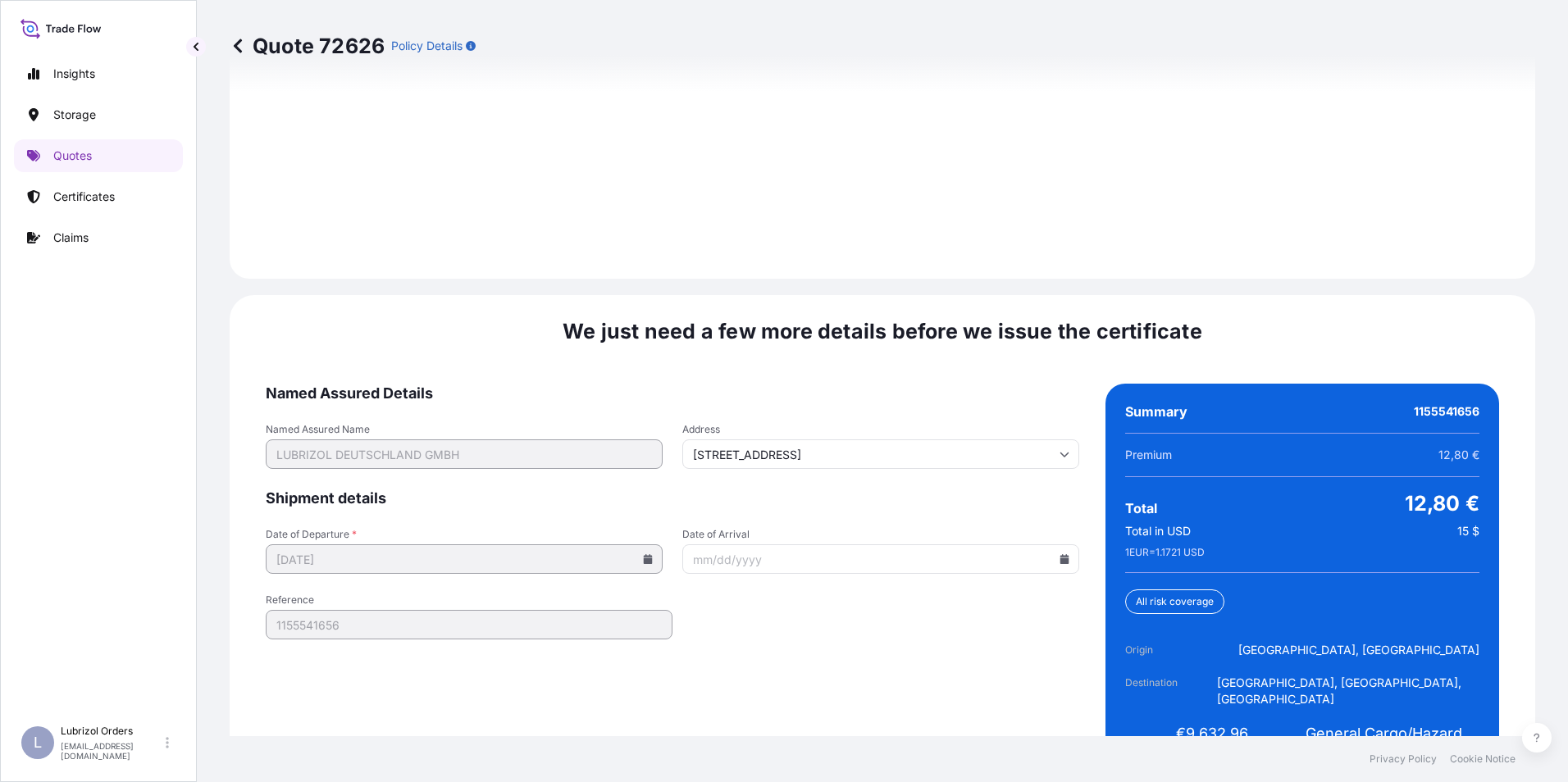
scroll to position [2345, 0]
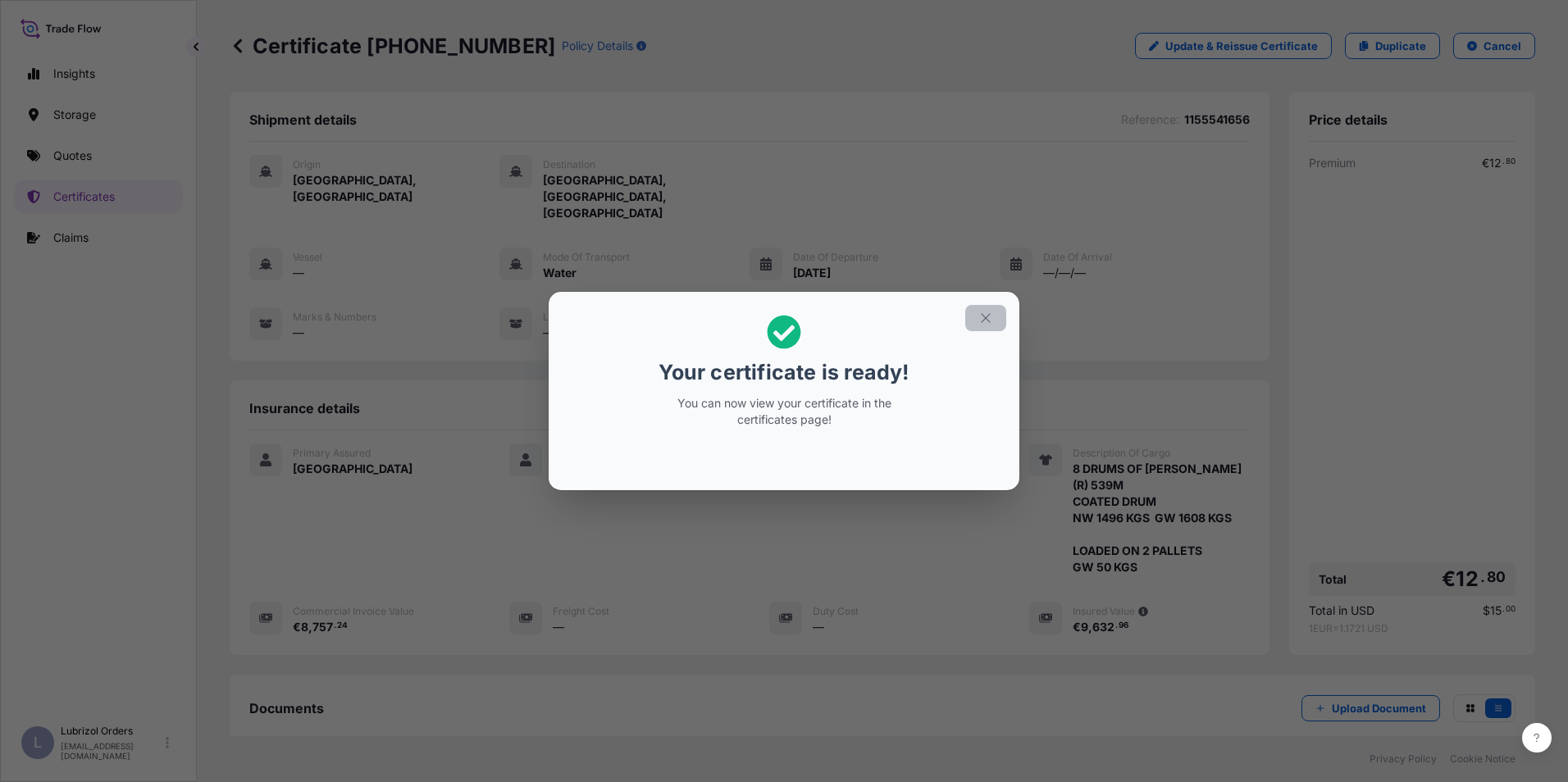
click at [988, 315] on icon "button" at bounding box center [986, 318] width 15 height 15
